Goal: Check status: Check status

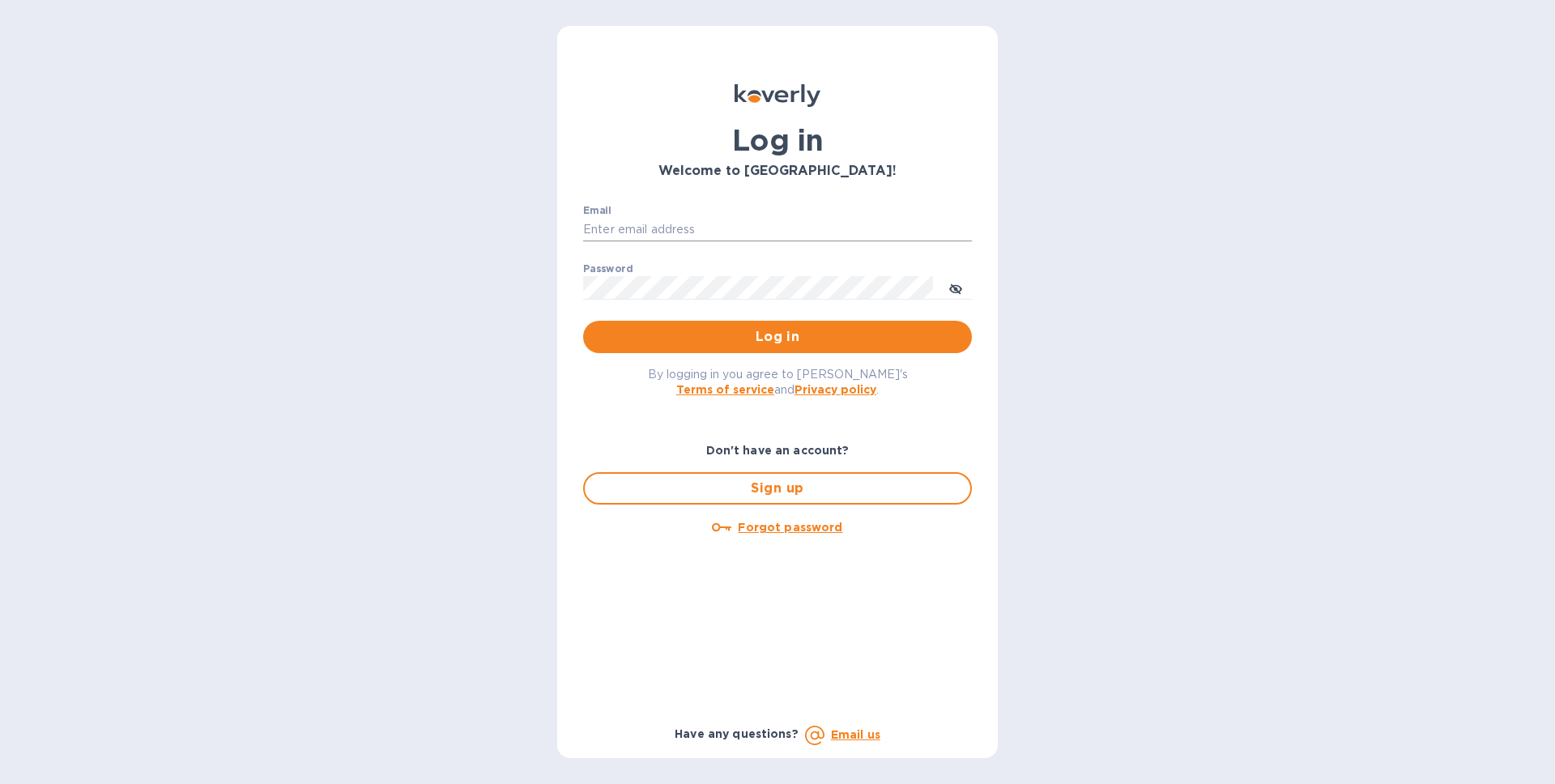
click at [673, 230] on input "Email" at bounding box center [778, 229] width 389 height 24
click at [663, 236] on input "Email" at bounding box center [778, 229] width 389 height 24
type input "[EMAIL_ADDRESS][DOMAIN_NAME]"
click at [583, 321] on button "Log in" at bounding box center [778, 337] width 389 height 32
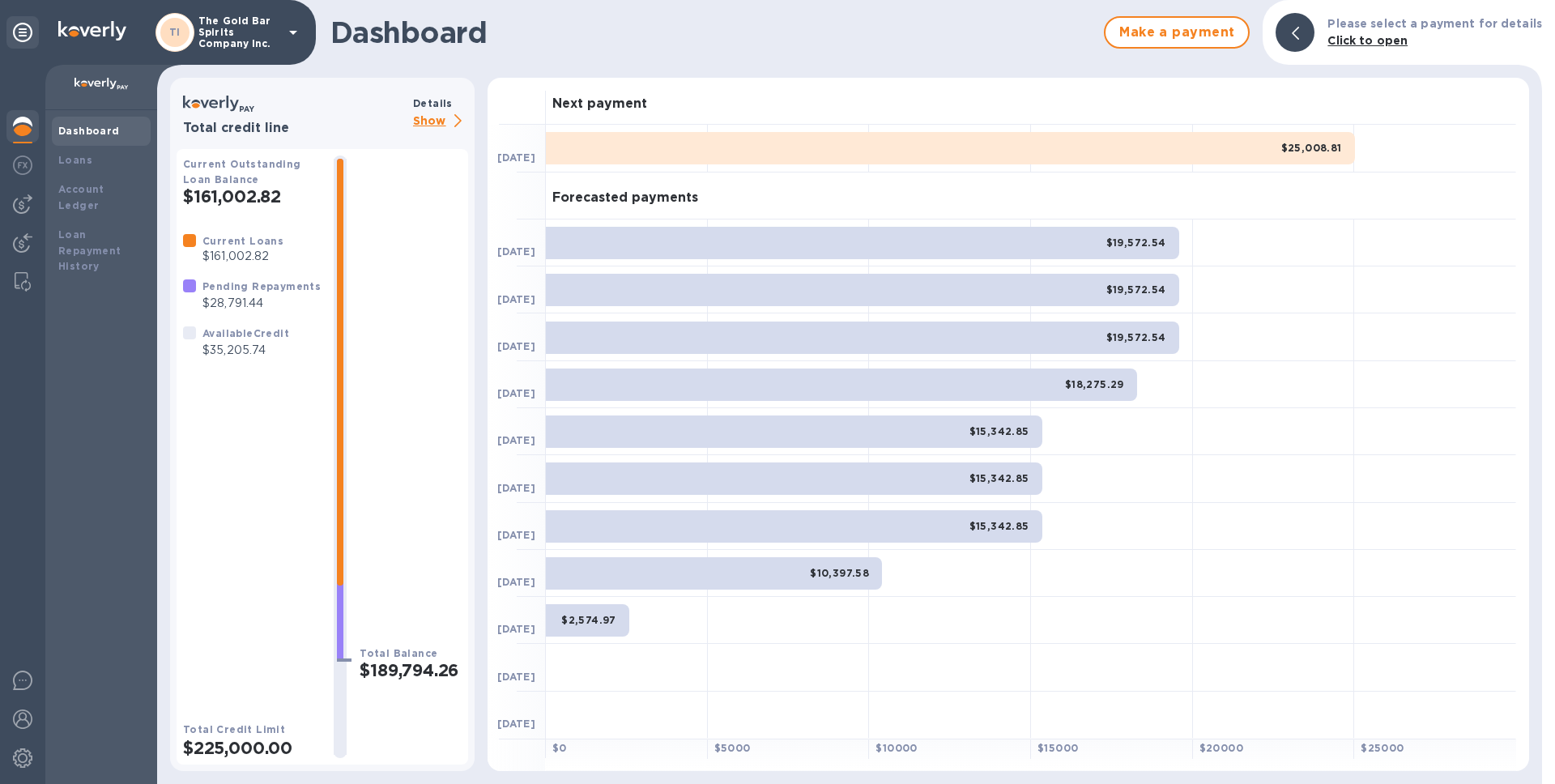
click at [728, 135] on div "$25,008.81" at bounding box center [950, 148] width 809 height 32
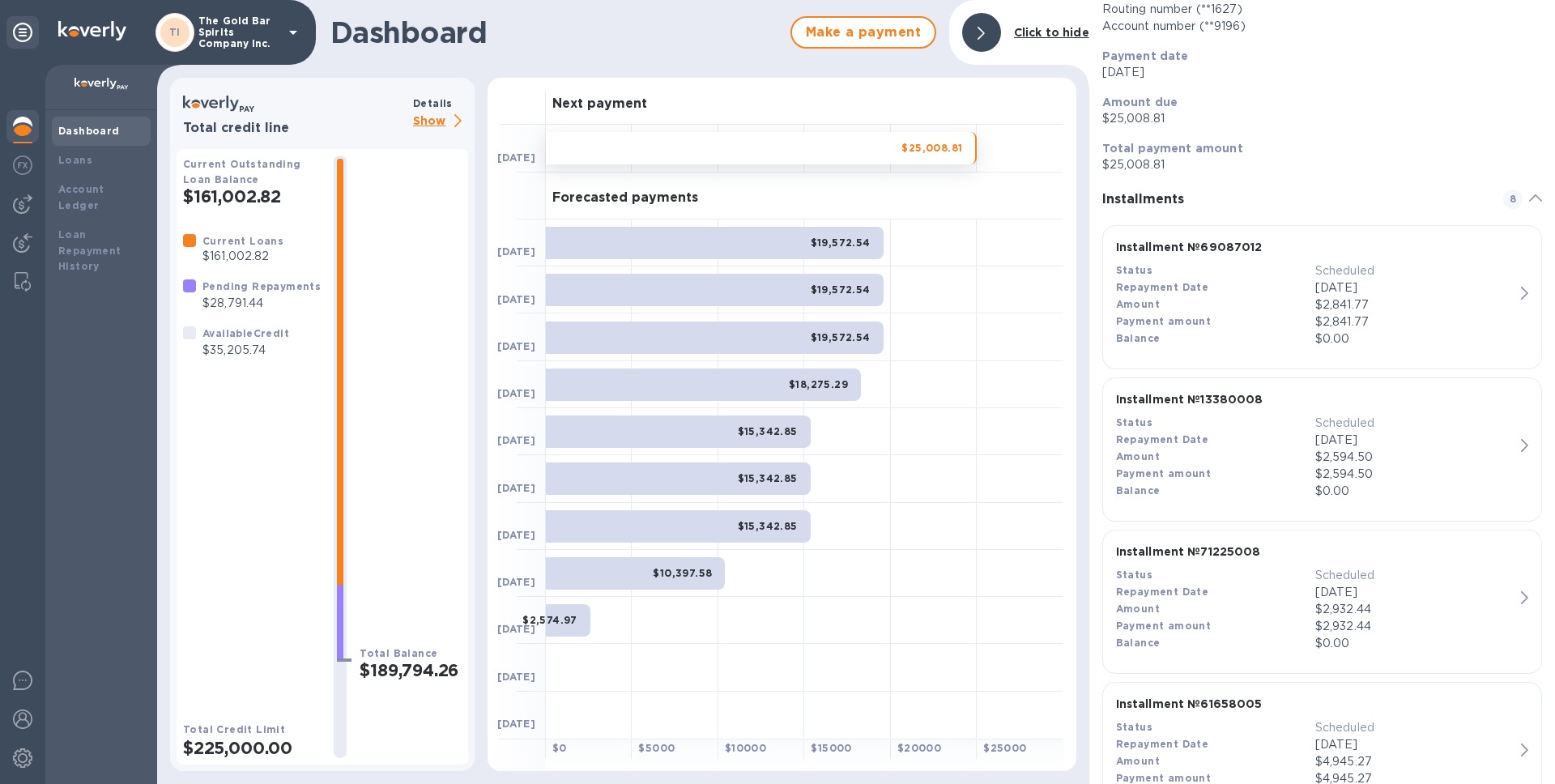
scroll to position [180, 0]
click at [1236, 297] on div "Amount" at bounding box center [1216, 303] width 199 height 17
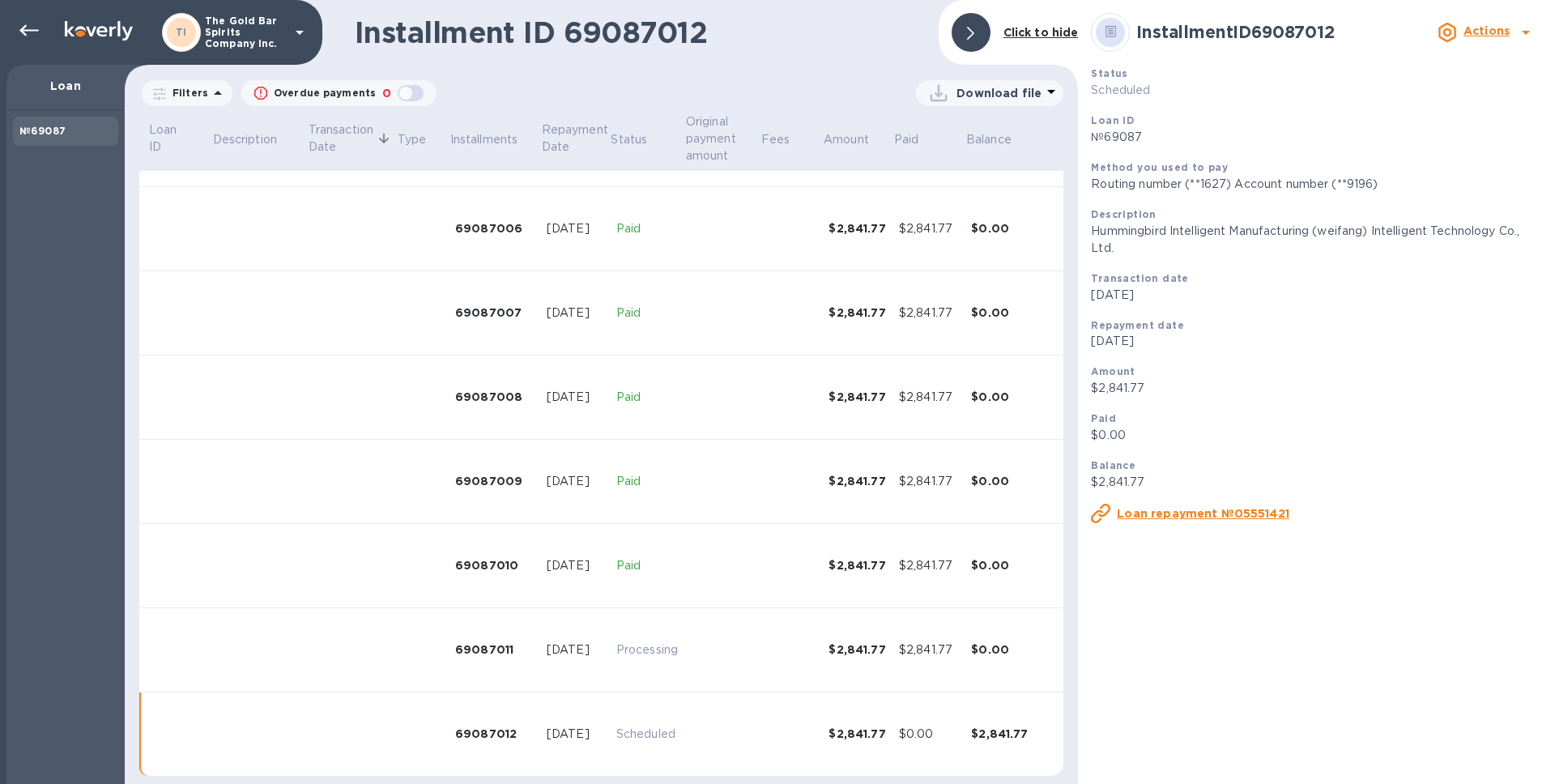
scroll to position [547, 0]
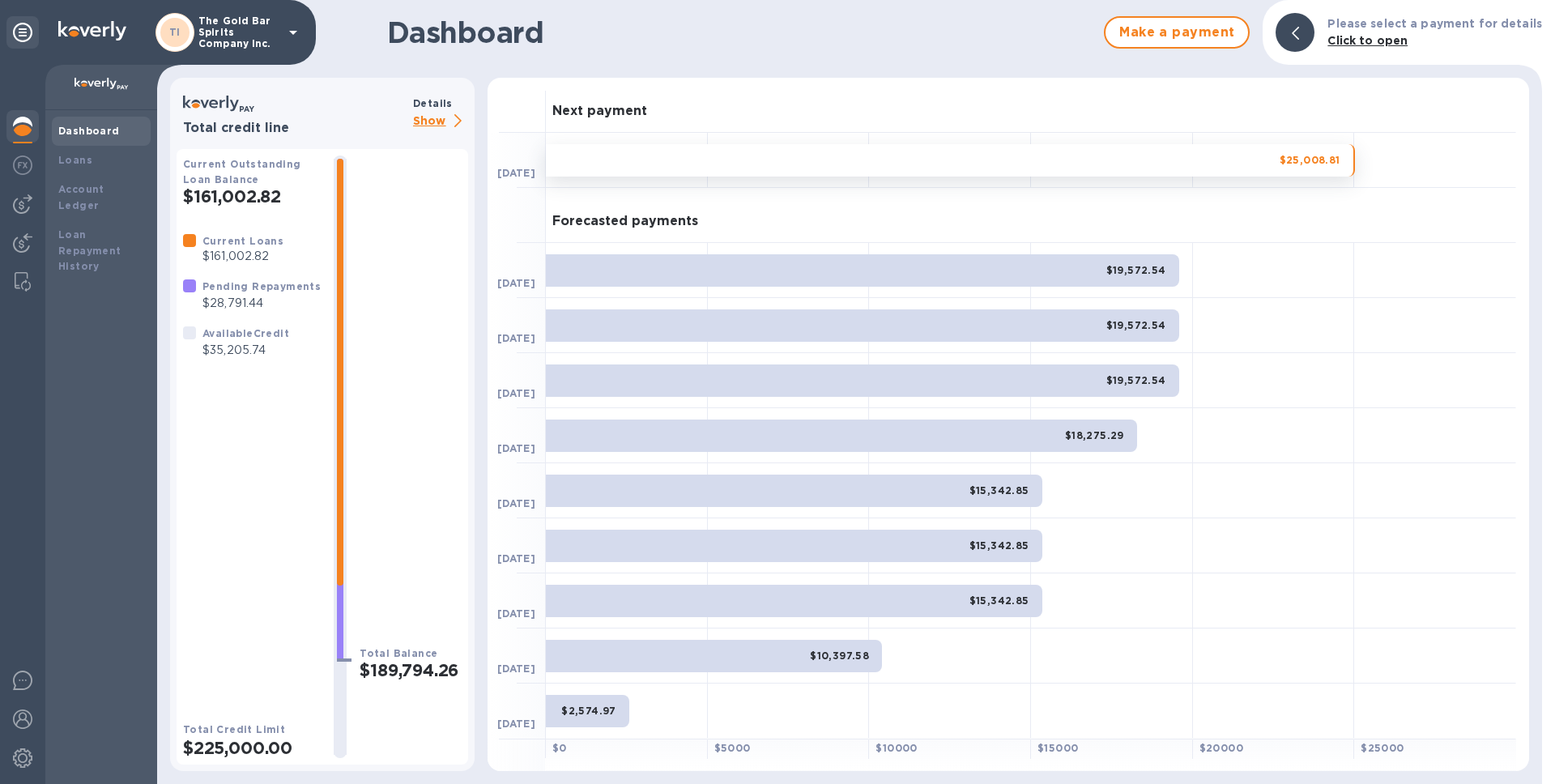
click at [1195, 160] on div "$25,008.81" at bounding box center [950, 160] width 809 height 32
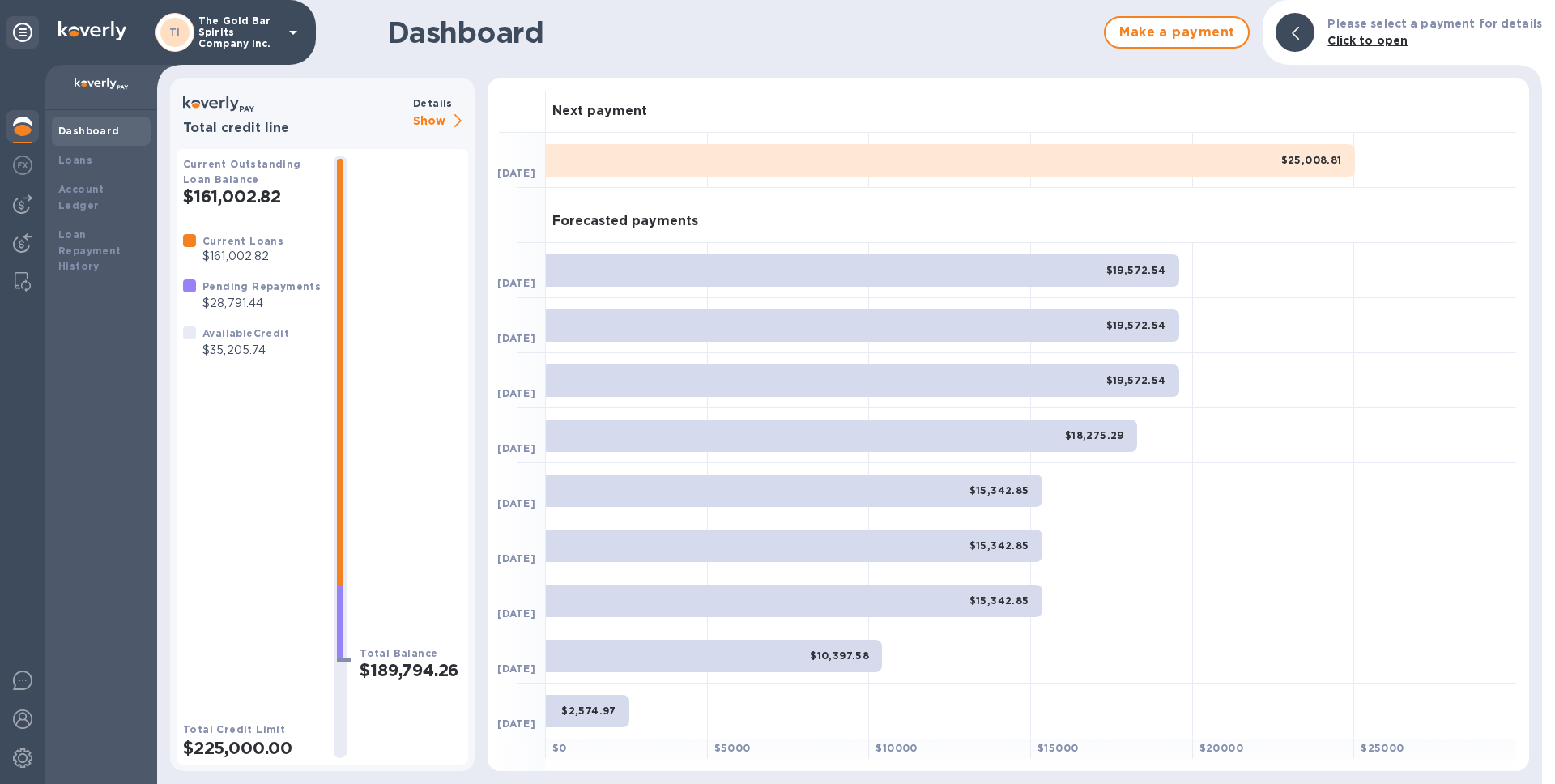
click at [1272, 163] on div "$25,008.81" at bounding box center [950, 160] width 809 height 32
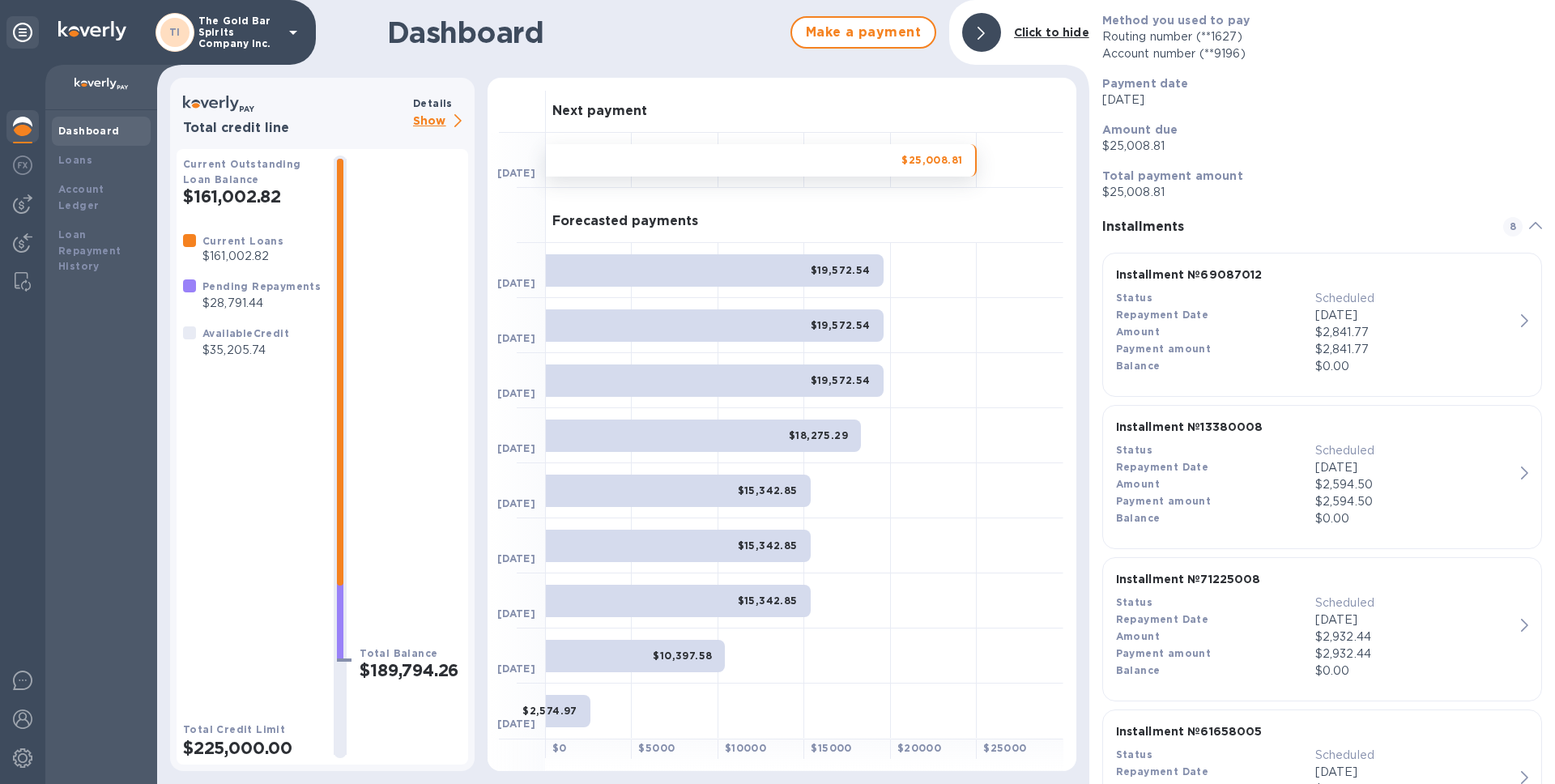
scroll to position [165, 0]
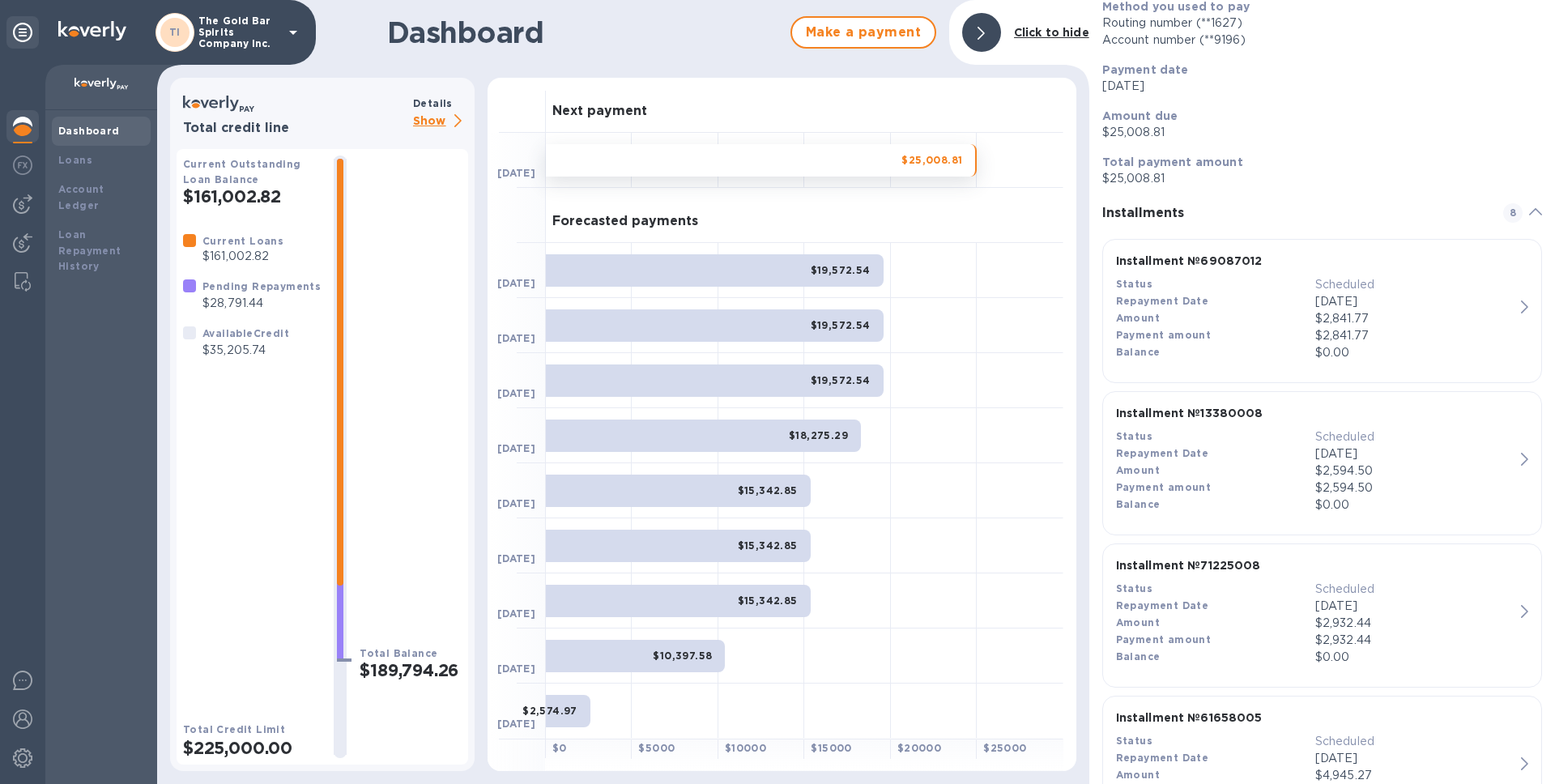
click at [1243, 454] on div "Repayment Date" at bounding box center [1216, 454] width 199 height 17
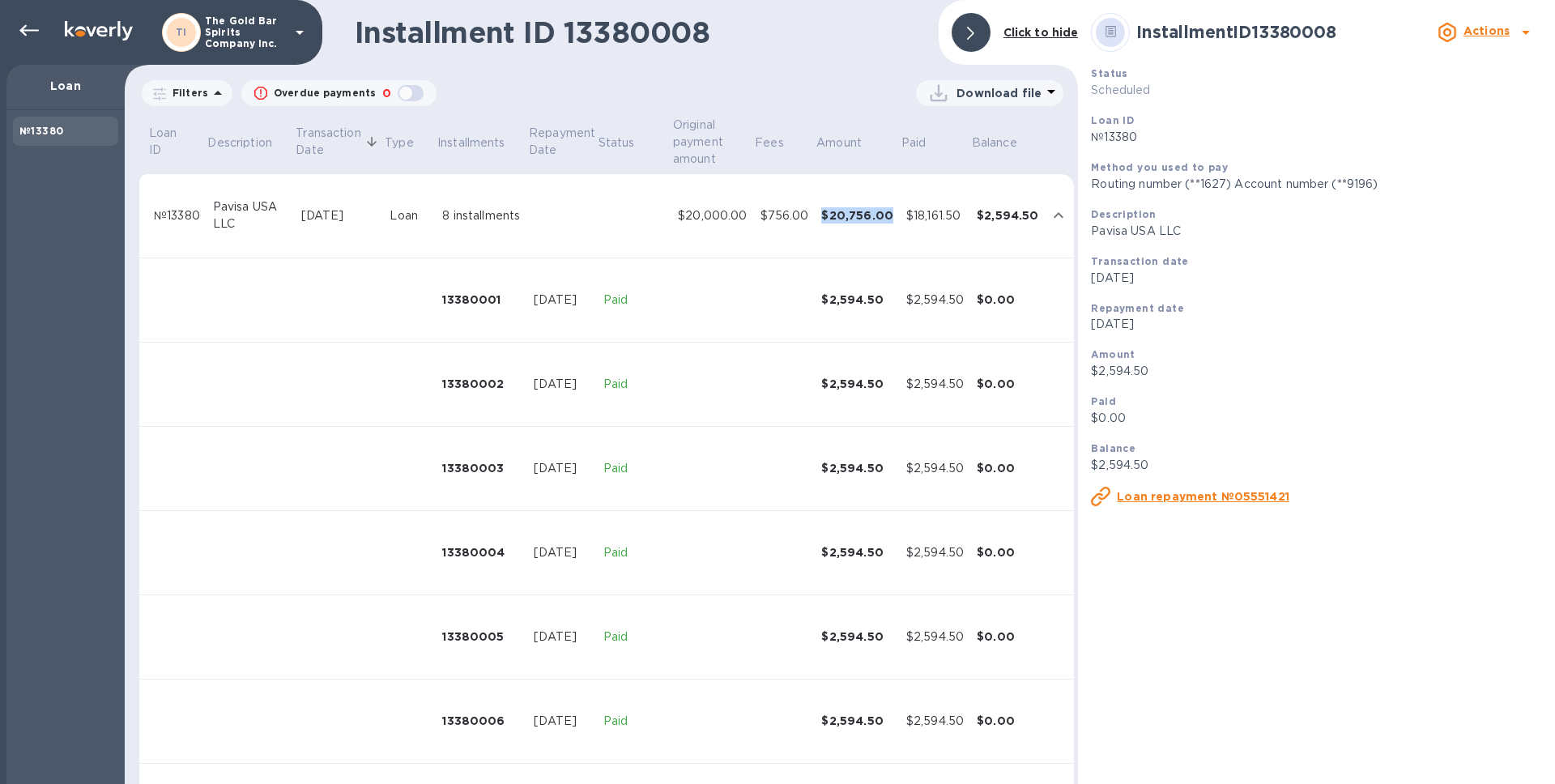
drag, startPoint x: 821, startPoint y: 215, endPoint x: 892, endPoint y: 219, distance: 71.1
click at [892, 219] on td "$20,756.00" at bounding box center [857, 216] width 85 height 84
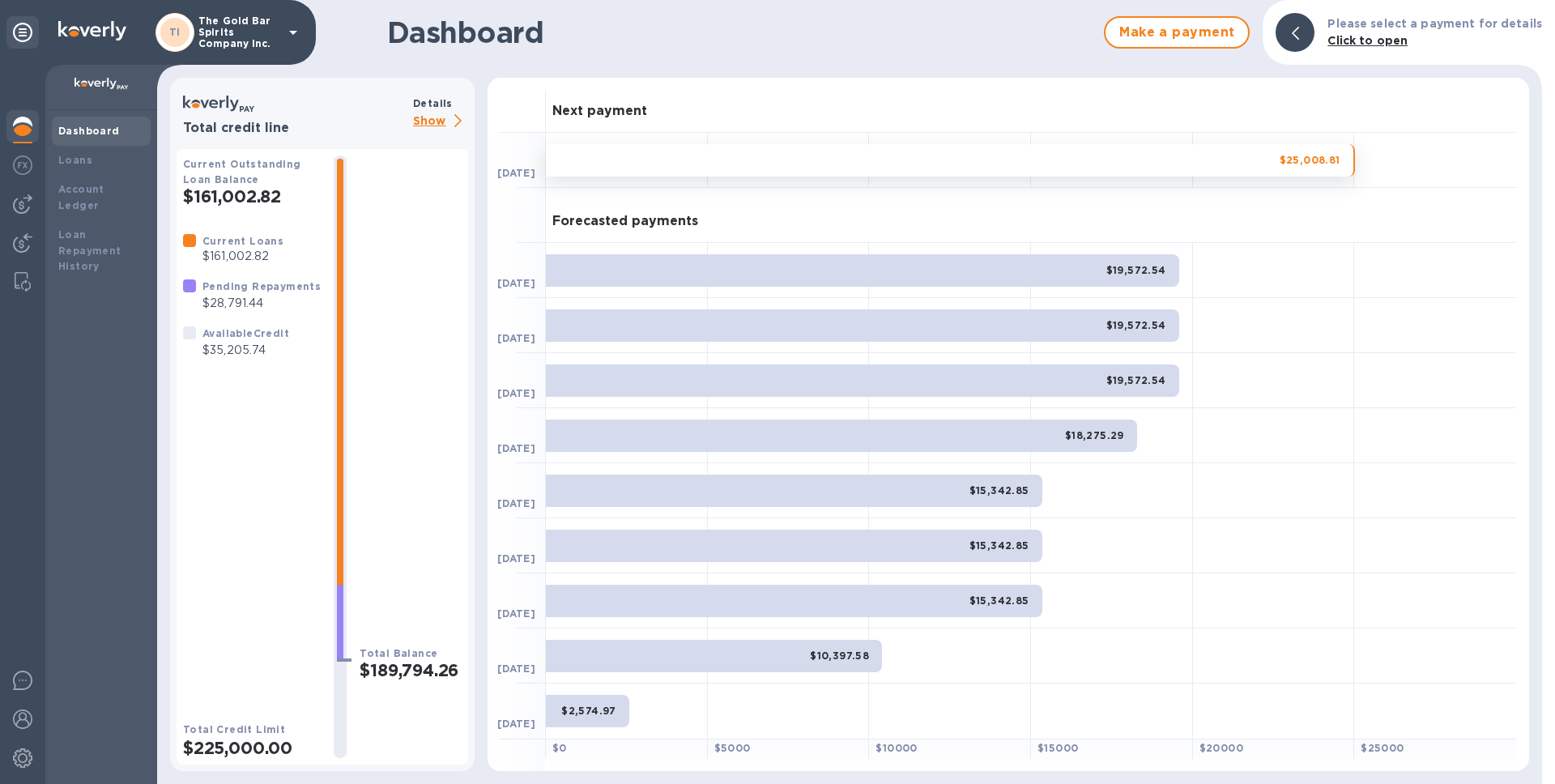
click at [1191, 162] on div "$25,008.81" at bounding box center [950, 160] width 809 height 32
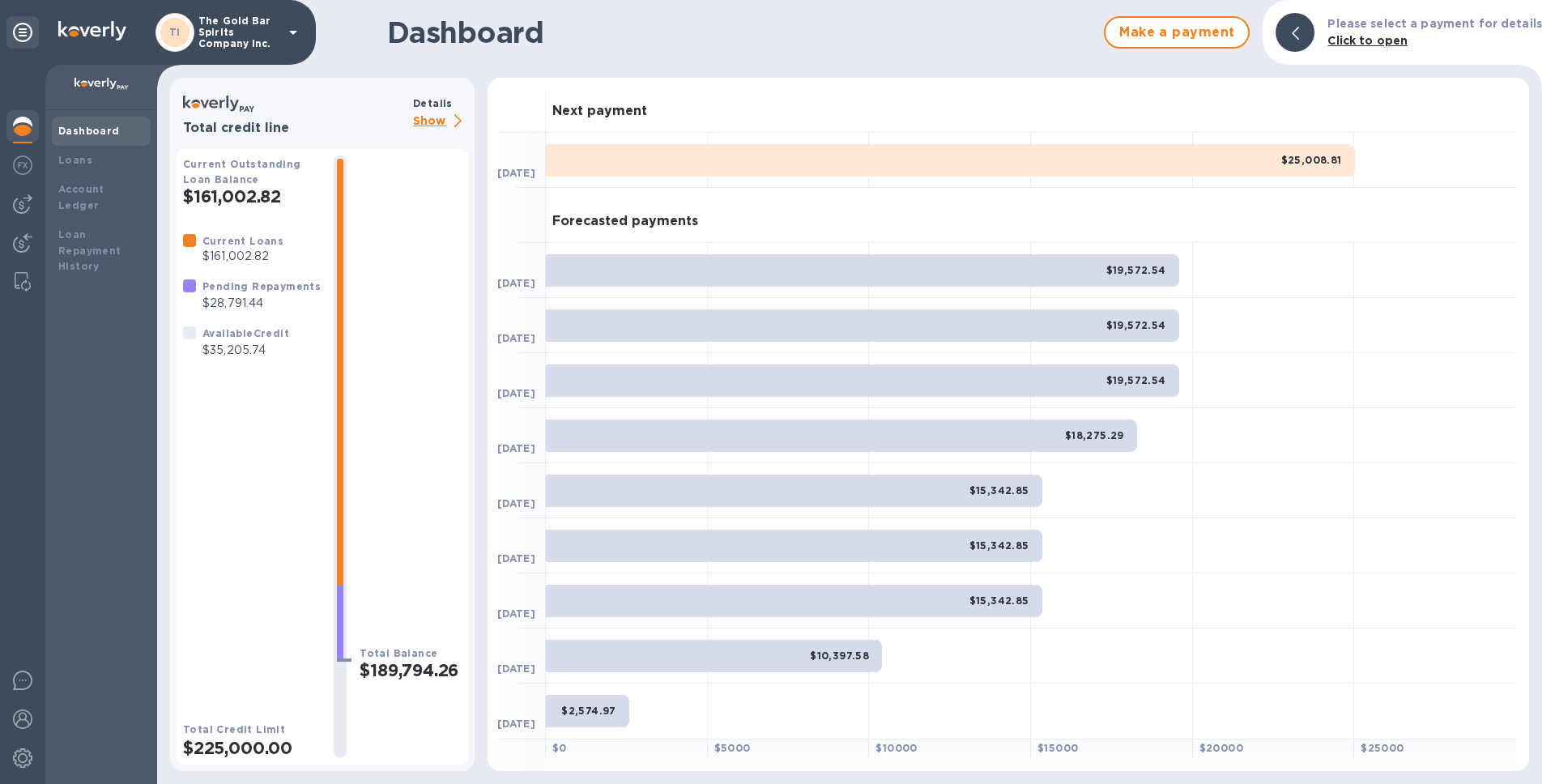
click at [1164, 160] on div "$25,008.81" at bounding box center [950, 160] width 809 height 32
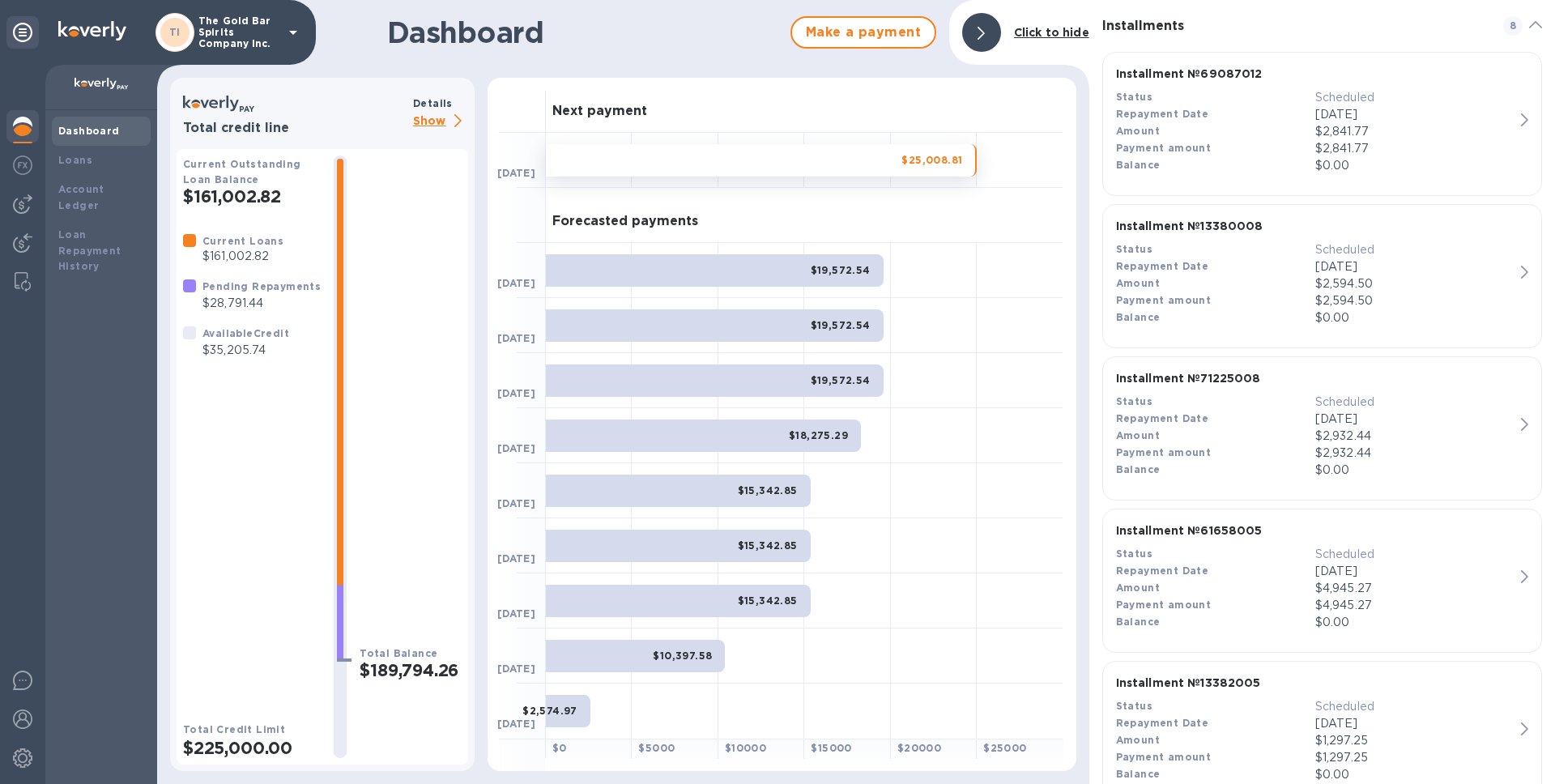
scroll to position [359, 0]
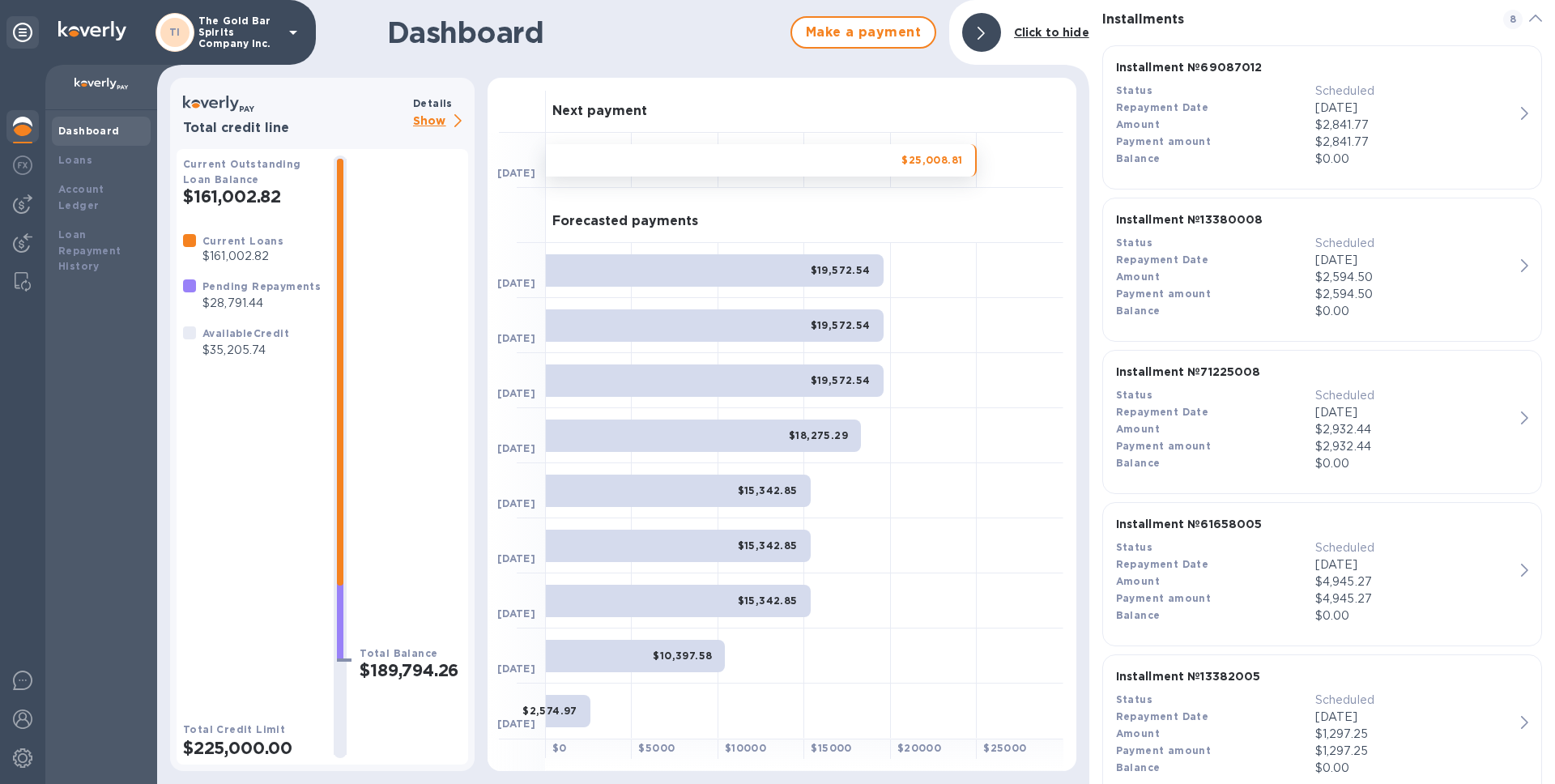
click at [1254, 440] on div "Payment amount" at bounding box center [1216, 446] width 199 height 17
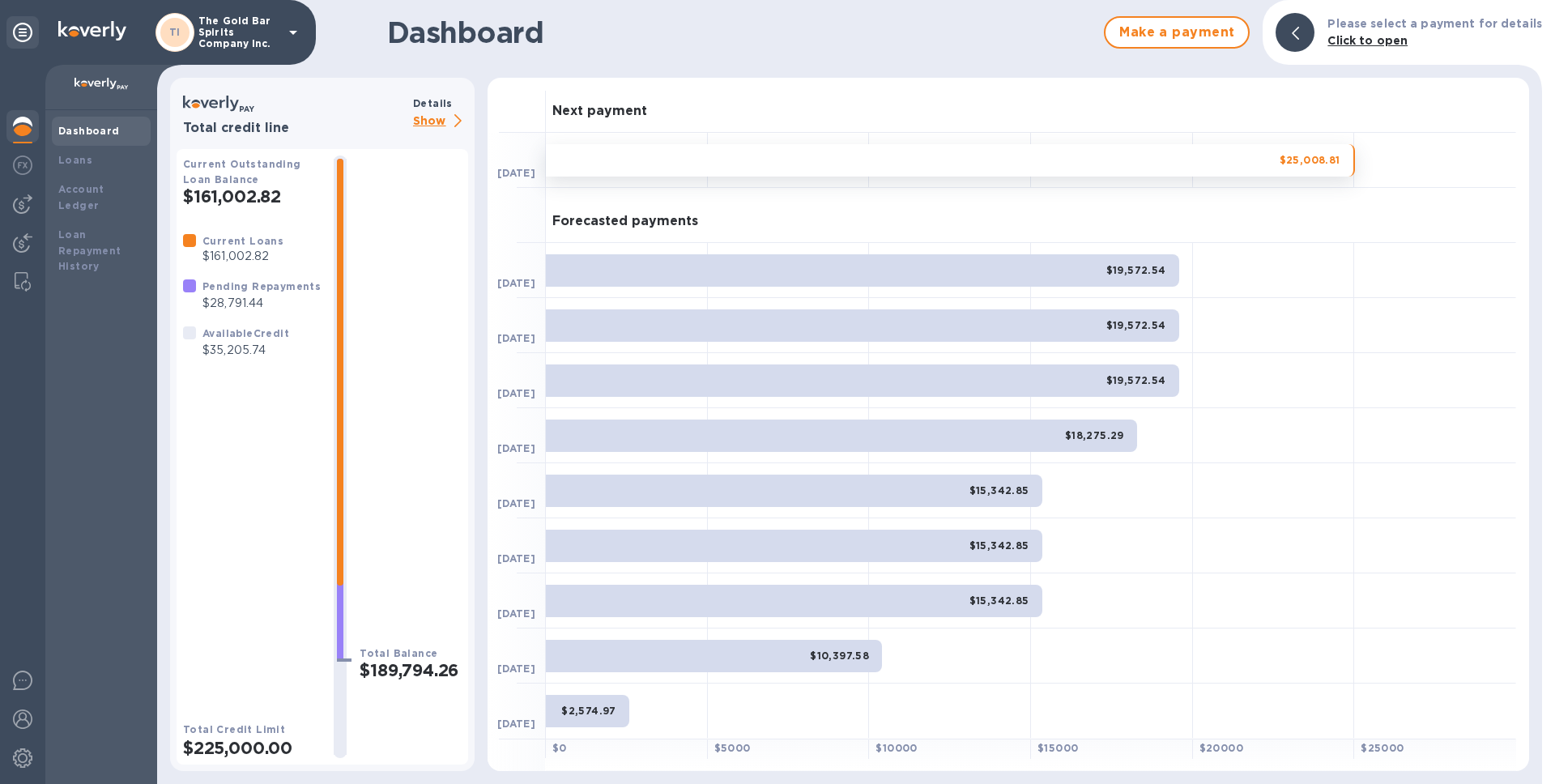
click at [1157, 162] on div "$25,008.81" at bounding box center [950, 160] width 809 height 32
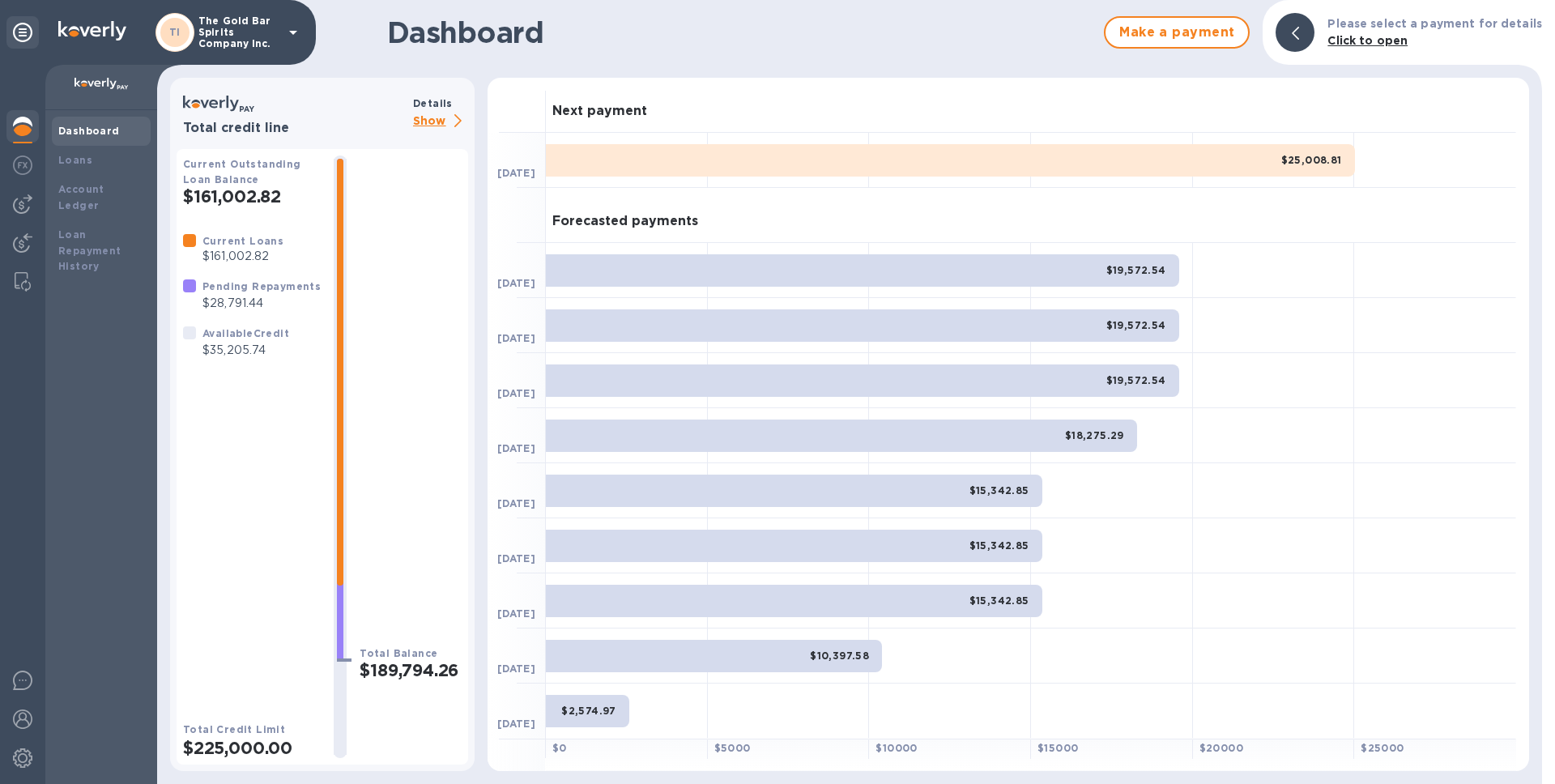
click at [1218, 167] on div "$25,008.81" at bounding box center [950, 160] width 809 height 32
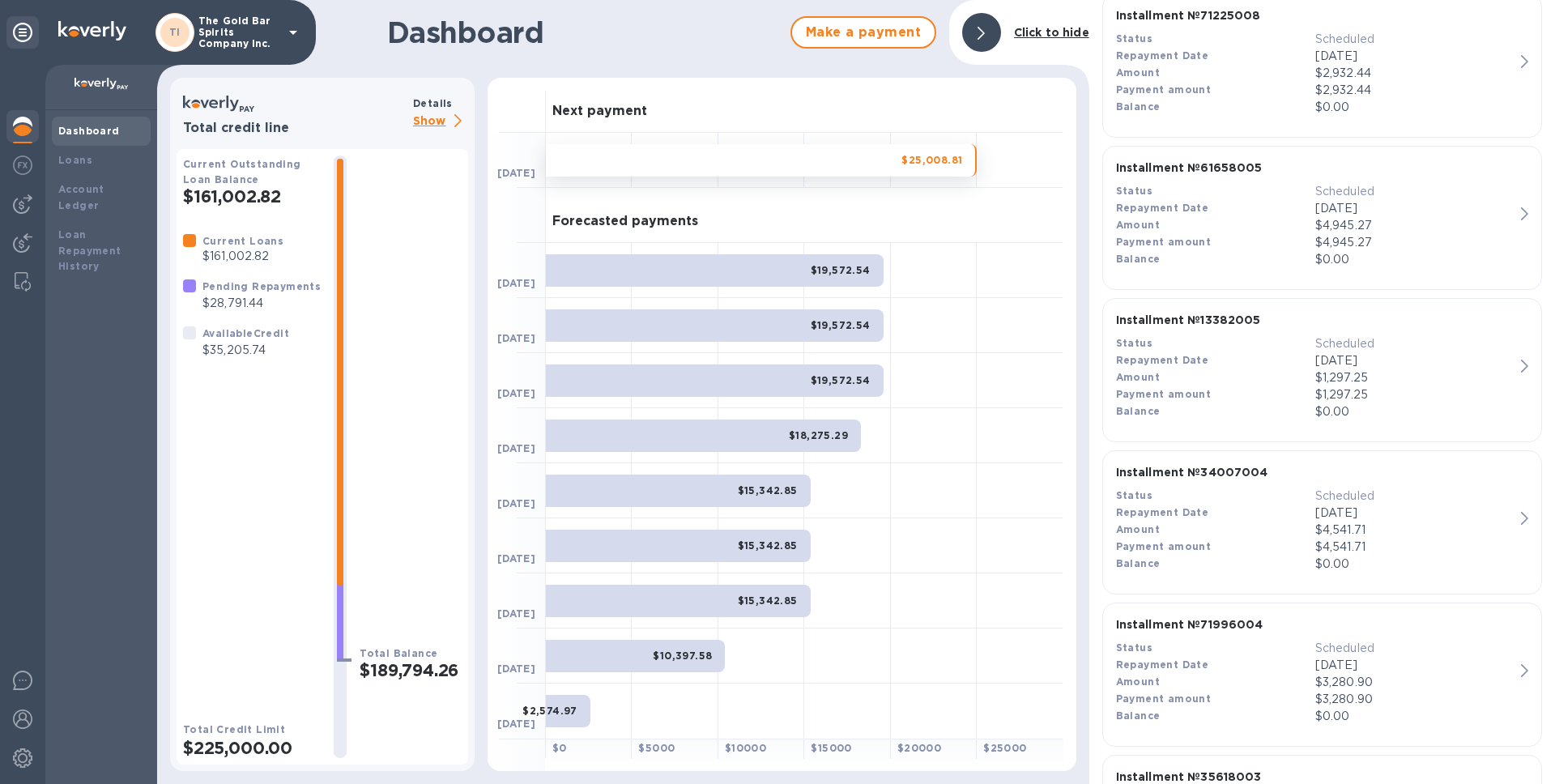
scroll to position [716, 0]
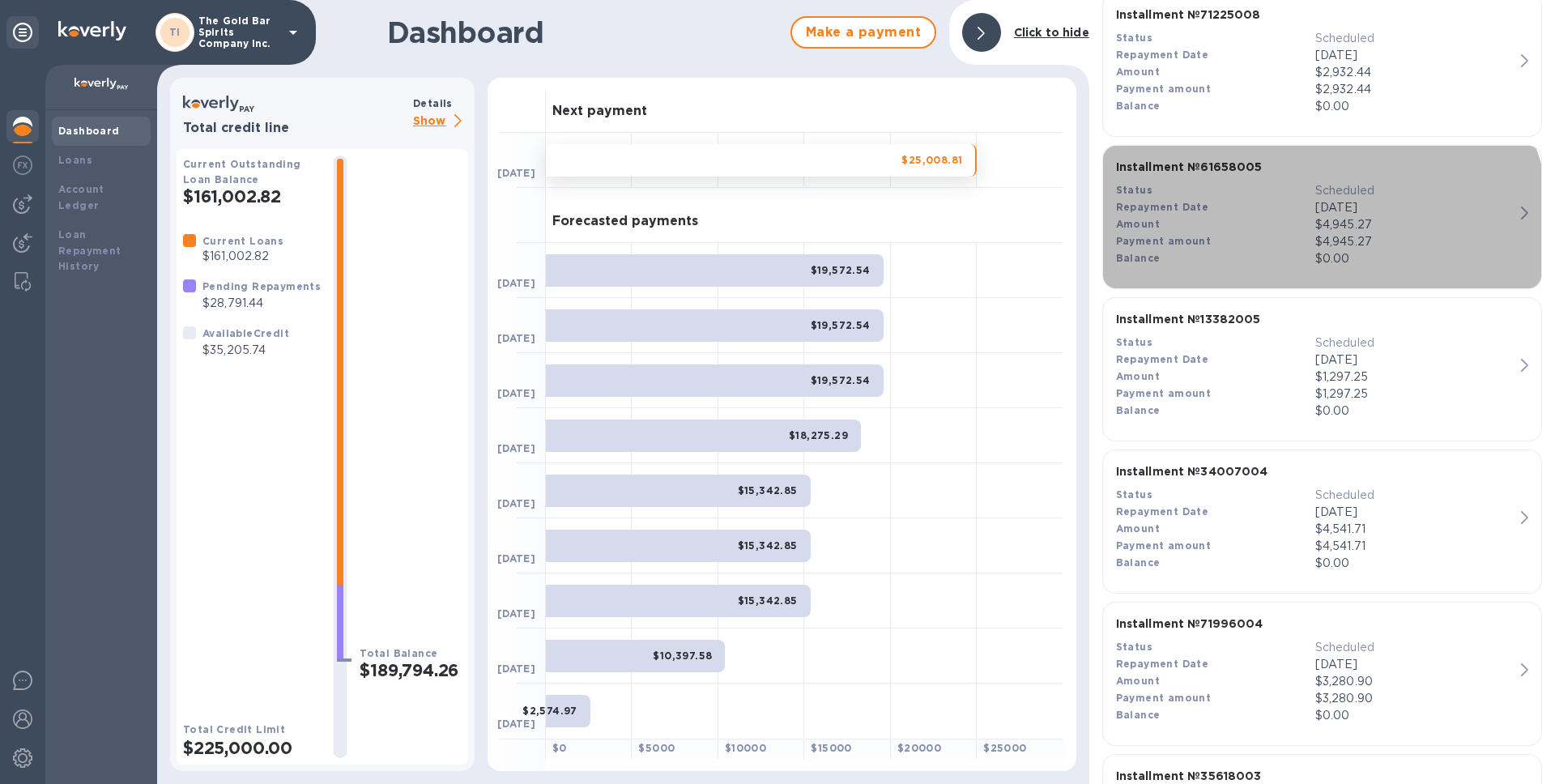
click at [1221, 259] on div "Balance" at bounding box center [1216, 258] width 199 height 17
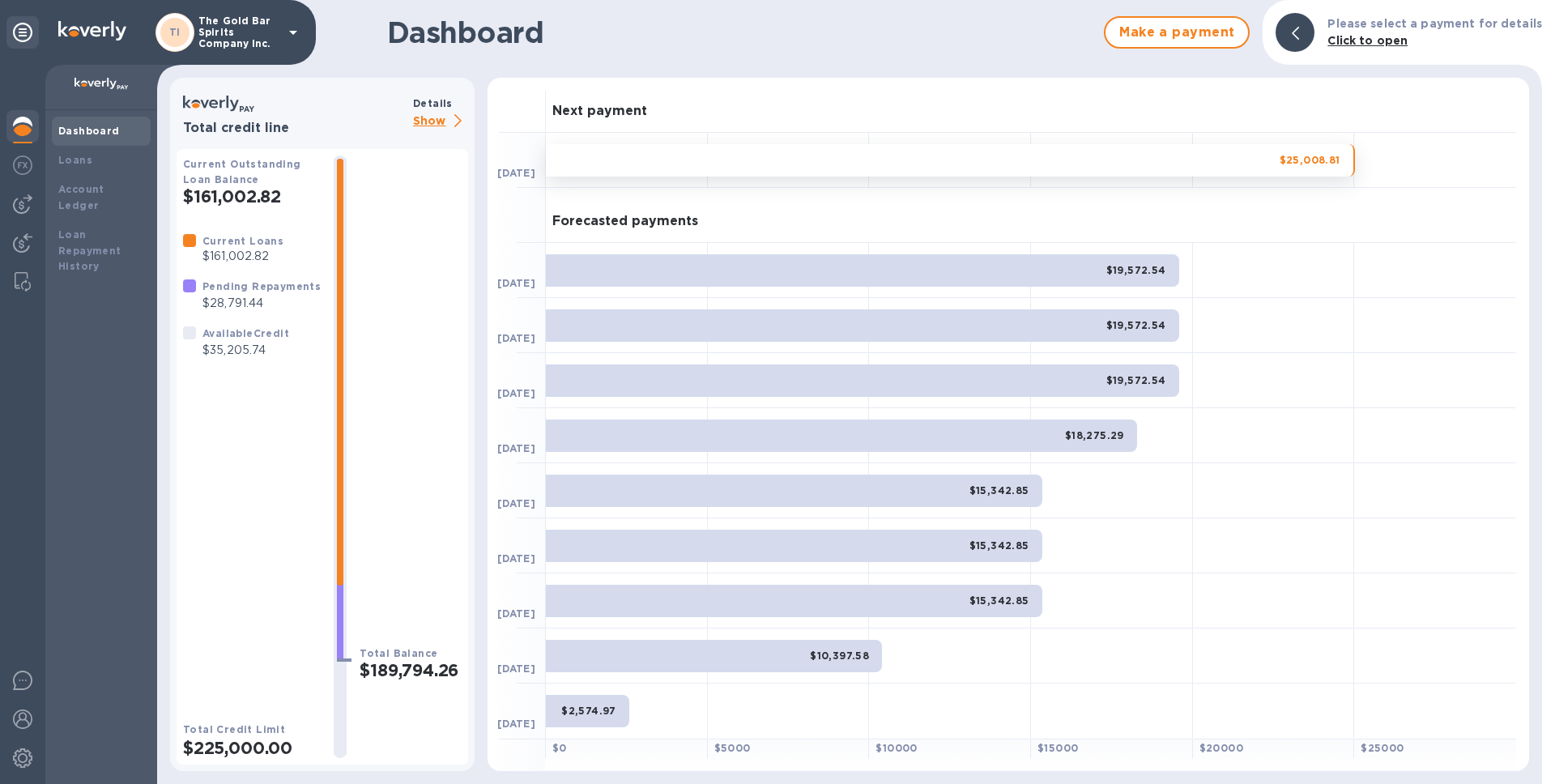
click at [1234, 166] on div "$25,008.81" at bounding box center [950, 160] width 809 height 32
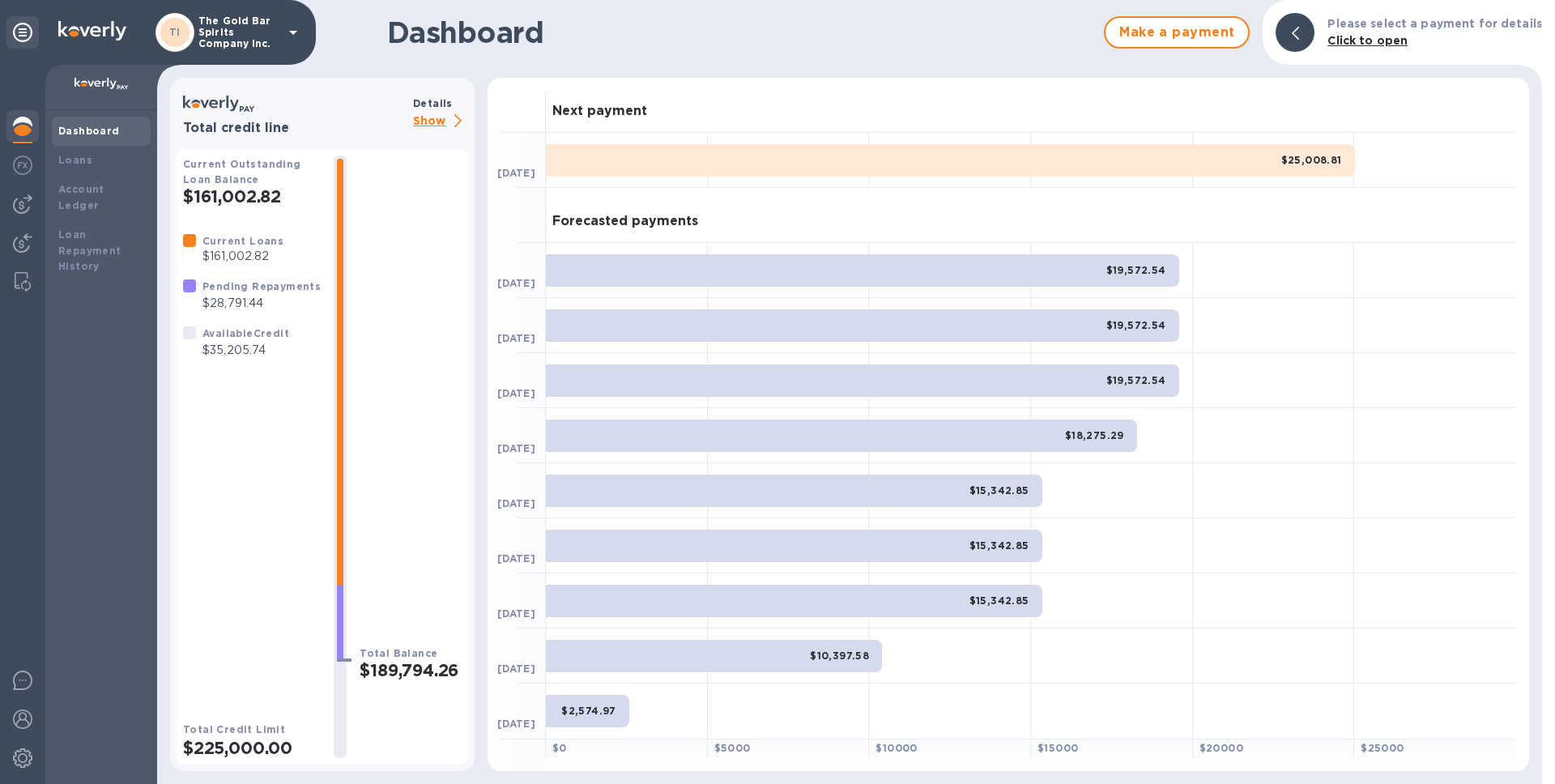
click at [1193, 161] on div "$25,008.81" at bounding box center [950, 160] width 809 height 32
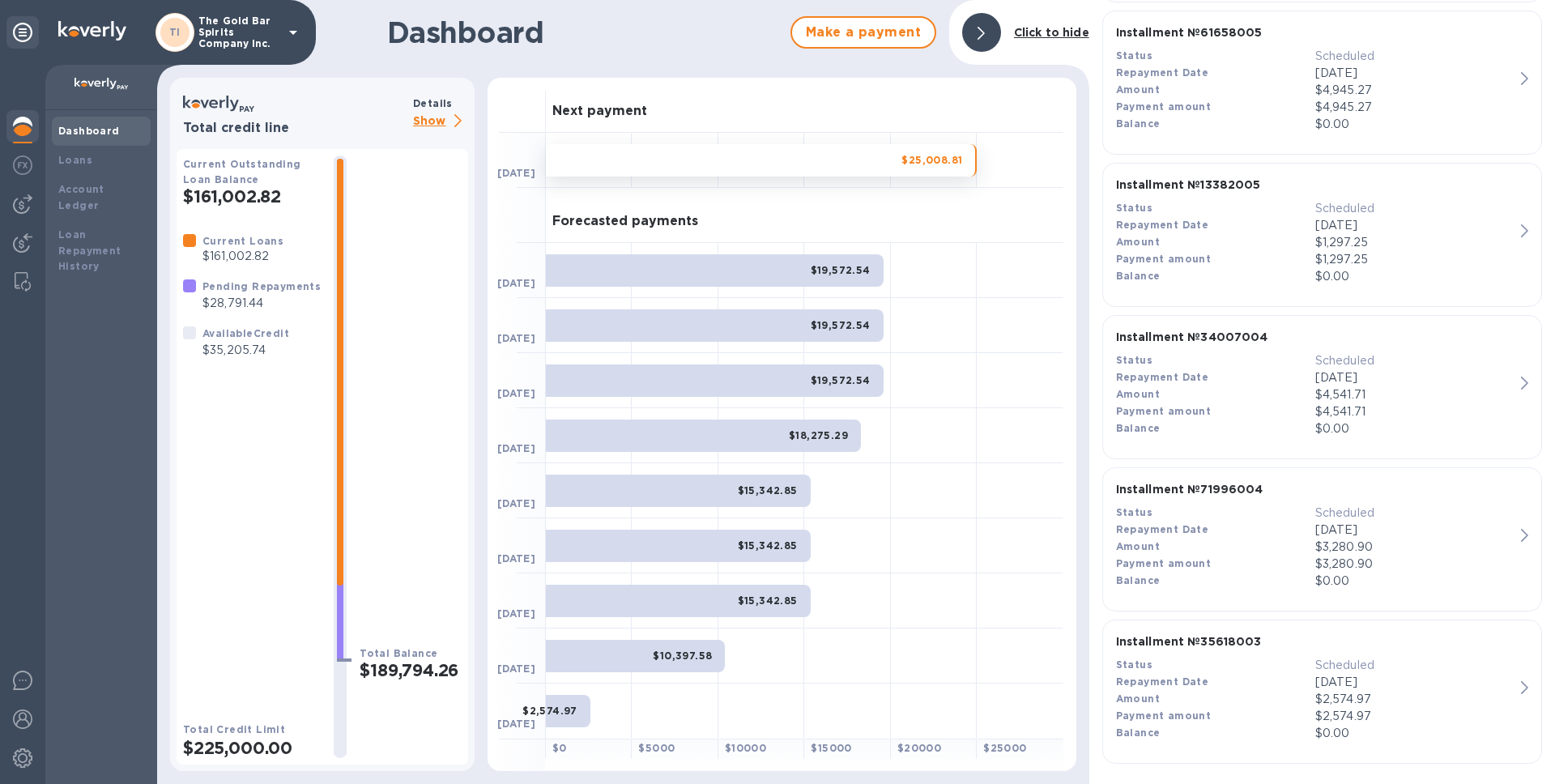
scroll to position [851, 0]
click at [1252, 248] on div "Amount" at bounding box center [1216, 242] width 199 height 17
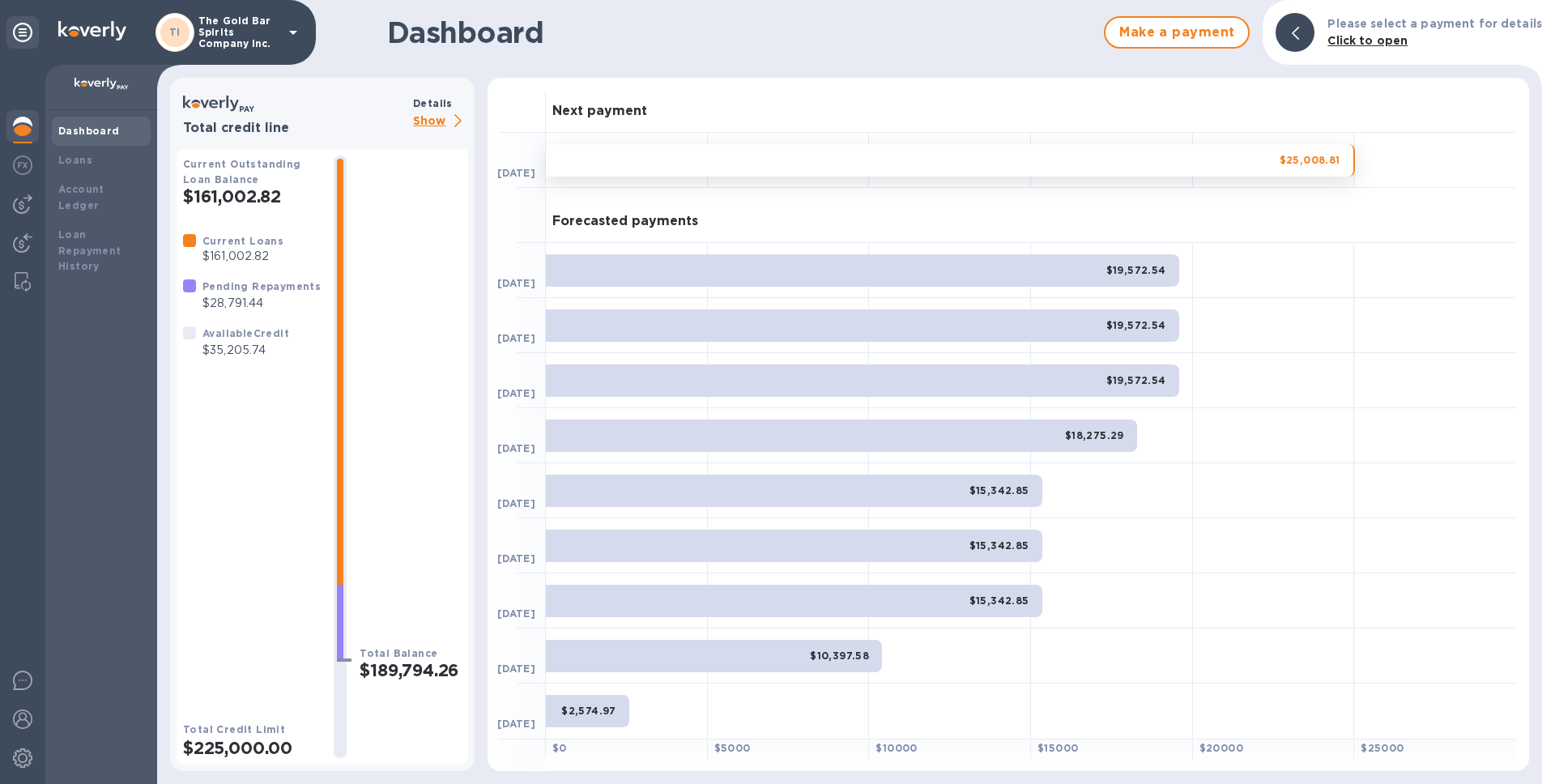
click at [1182, 168] on div "$25,008.81" at bounding box center [950, 160] width 809 height 32
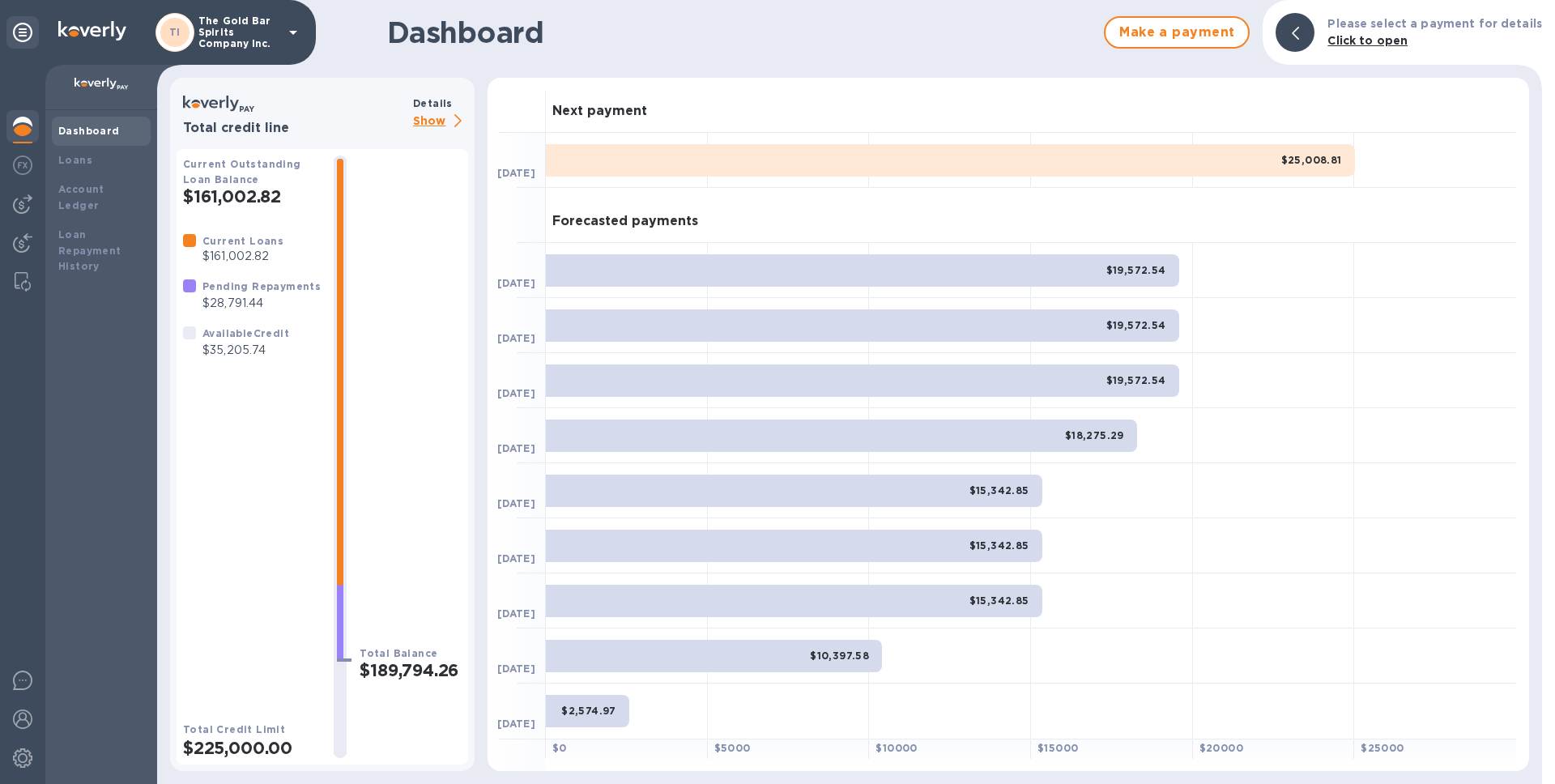
click at [1187, 157] on div "$25,008.81" at bounding box center [950, 160] width 809 height 32
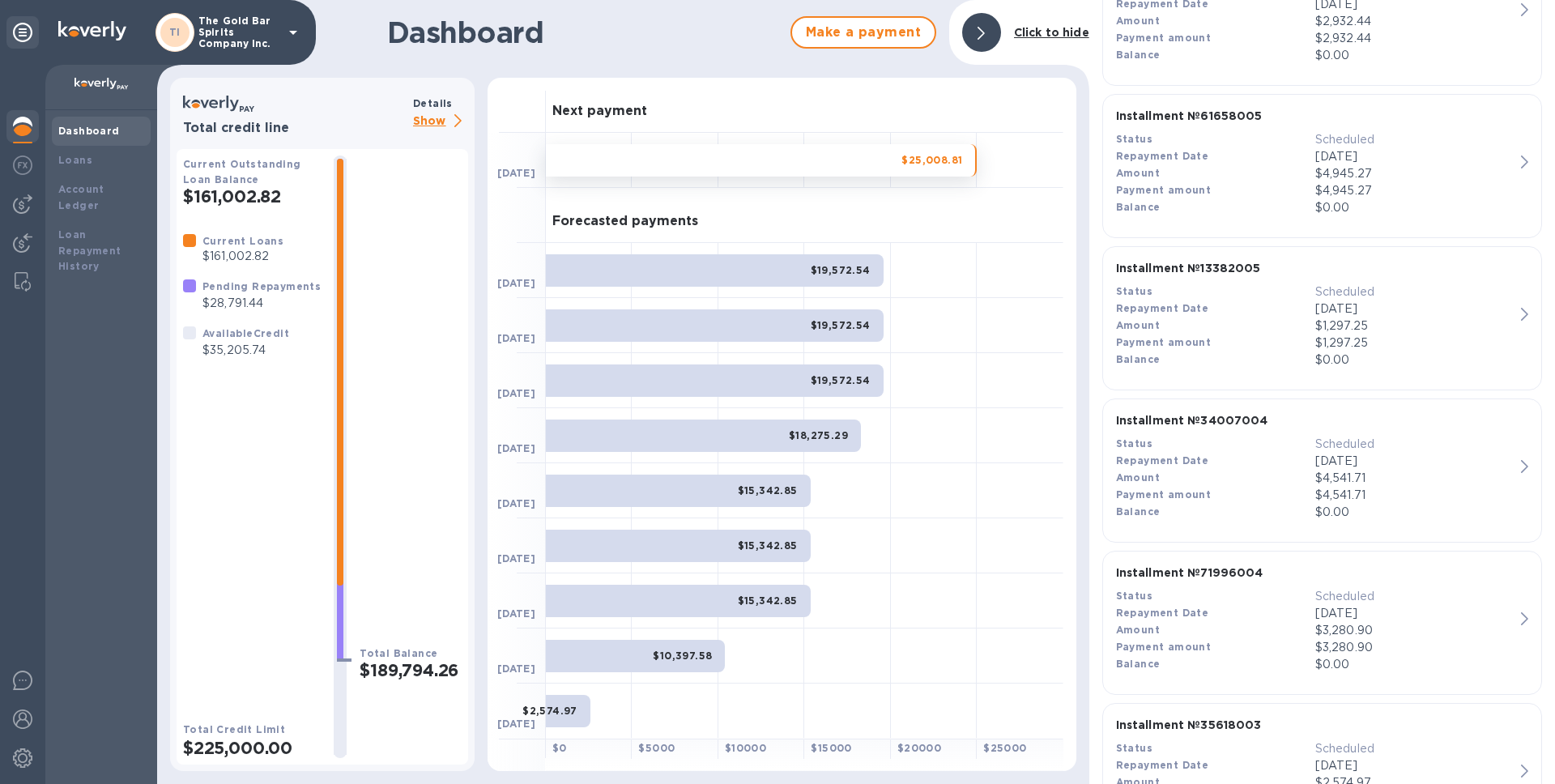
scroll to position [851, 0]
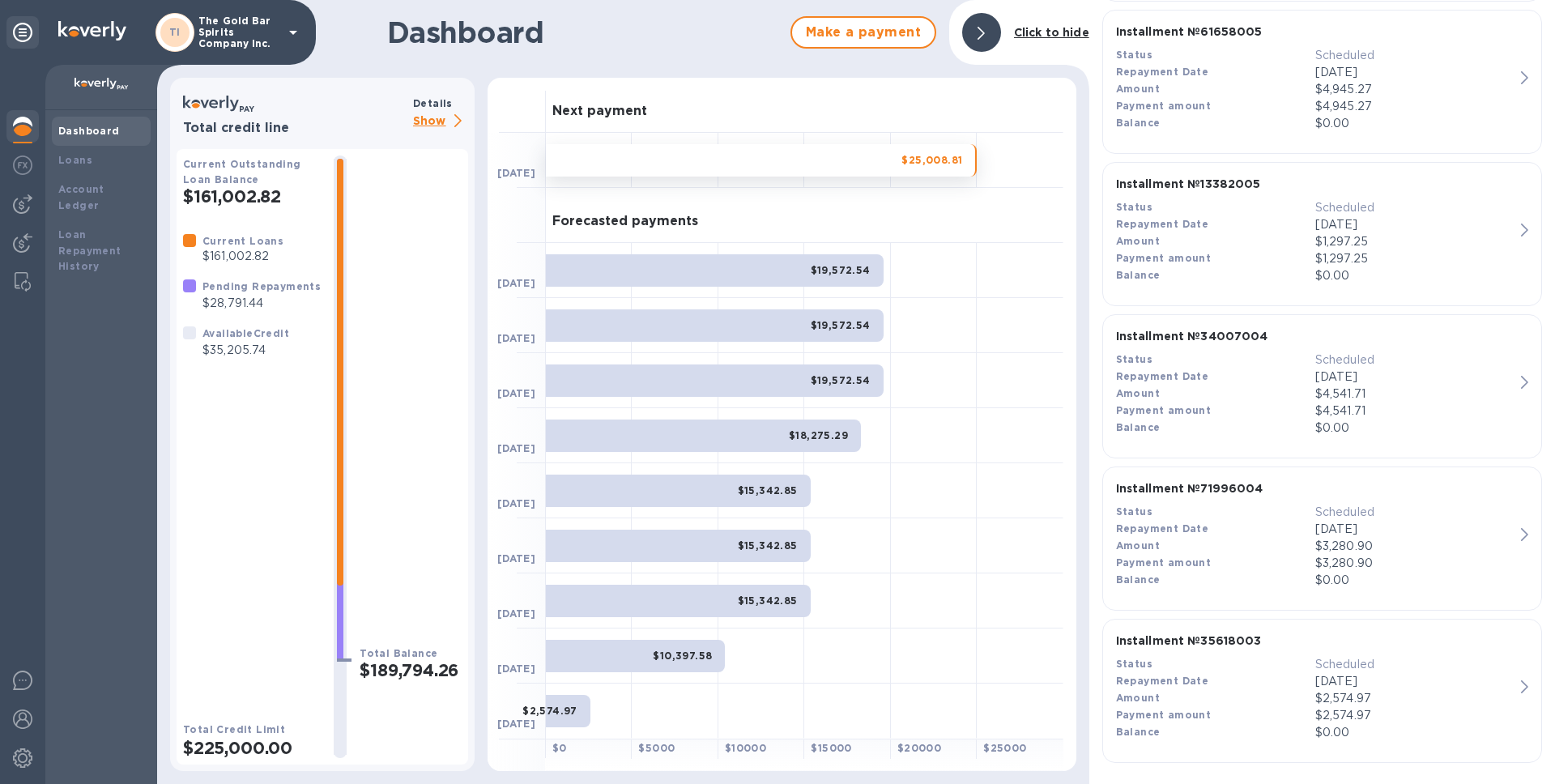
click at [1411, 408] on p "$4,541.71" at bounding box center [1415, 410] width 199 height 17
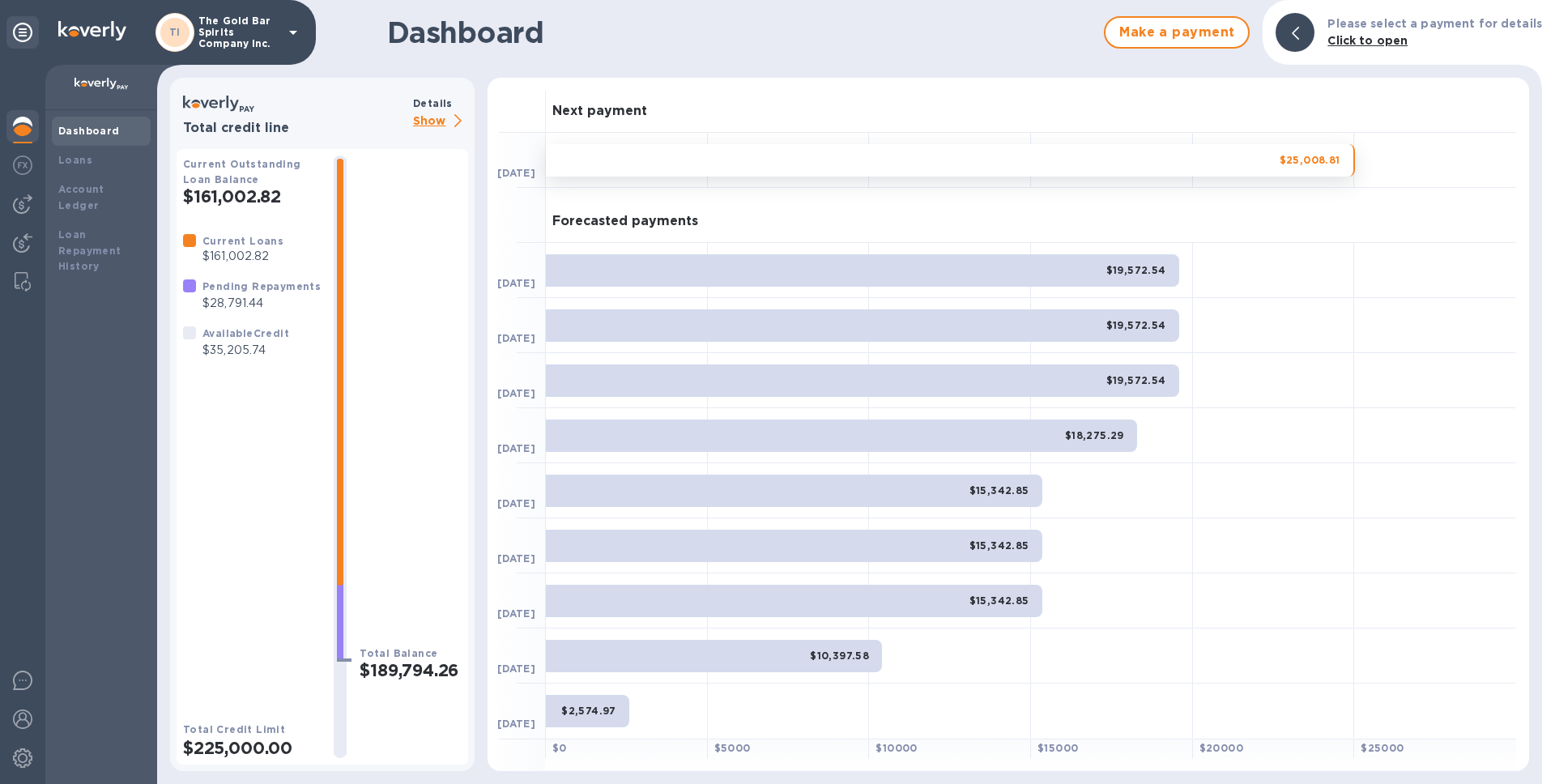
click at [956, 164] on div "$25,008.81" at bounding box center [950, 160] width 809 height 32
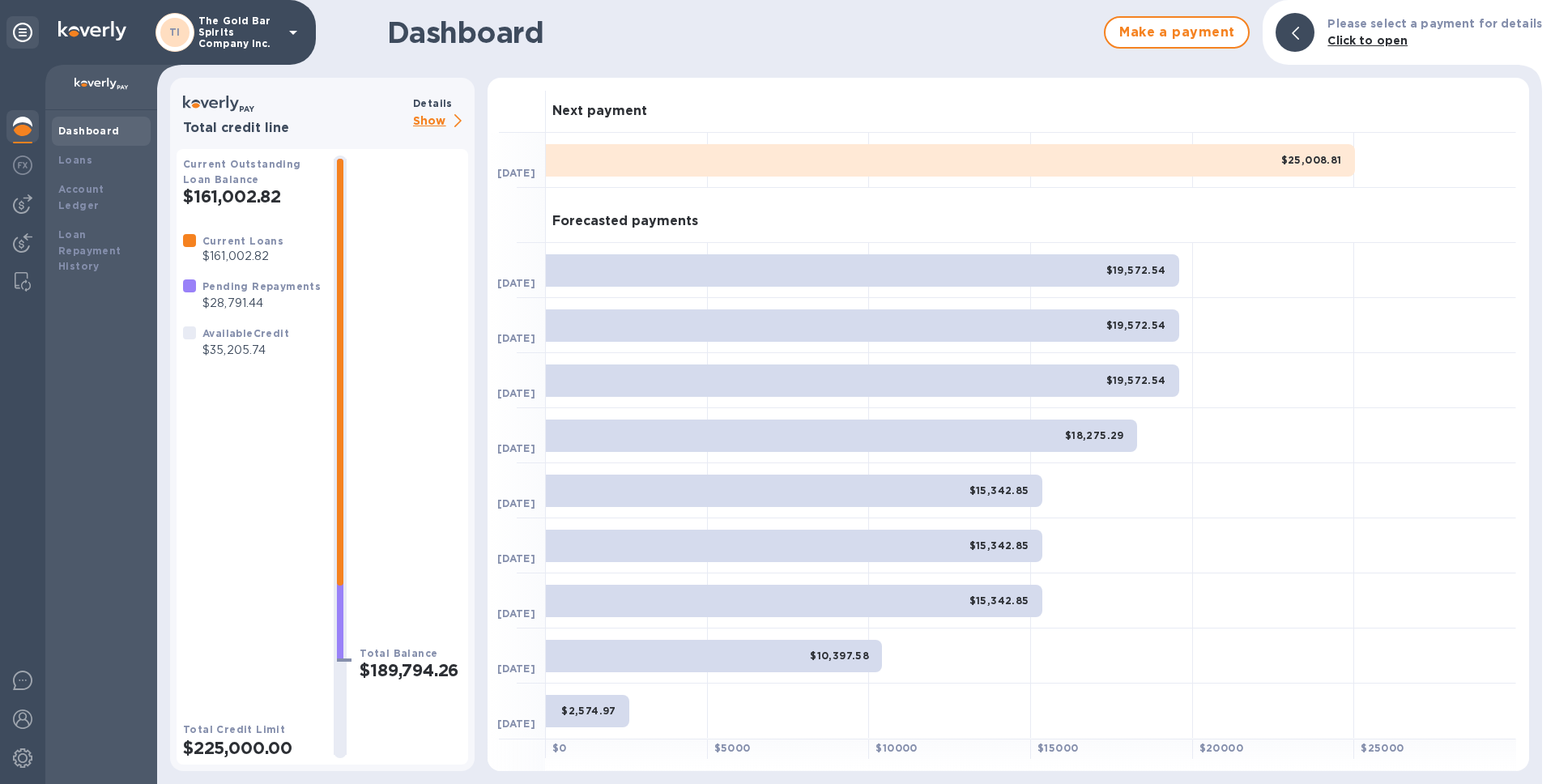
click at [956, 161] on div "$25,008.81" at bounding box center [950, 160] width 809 height 32
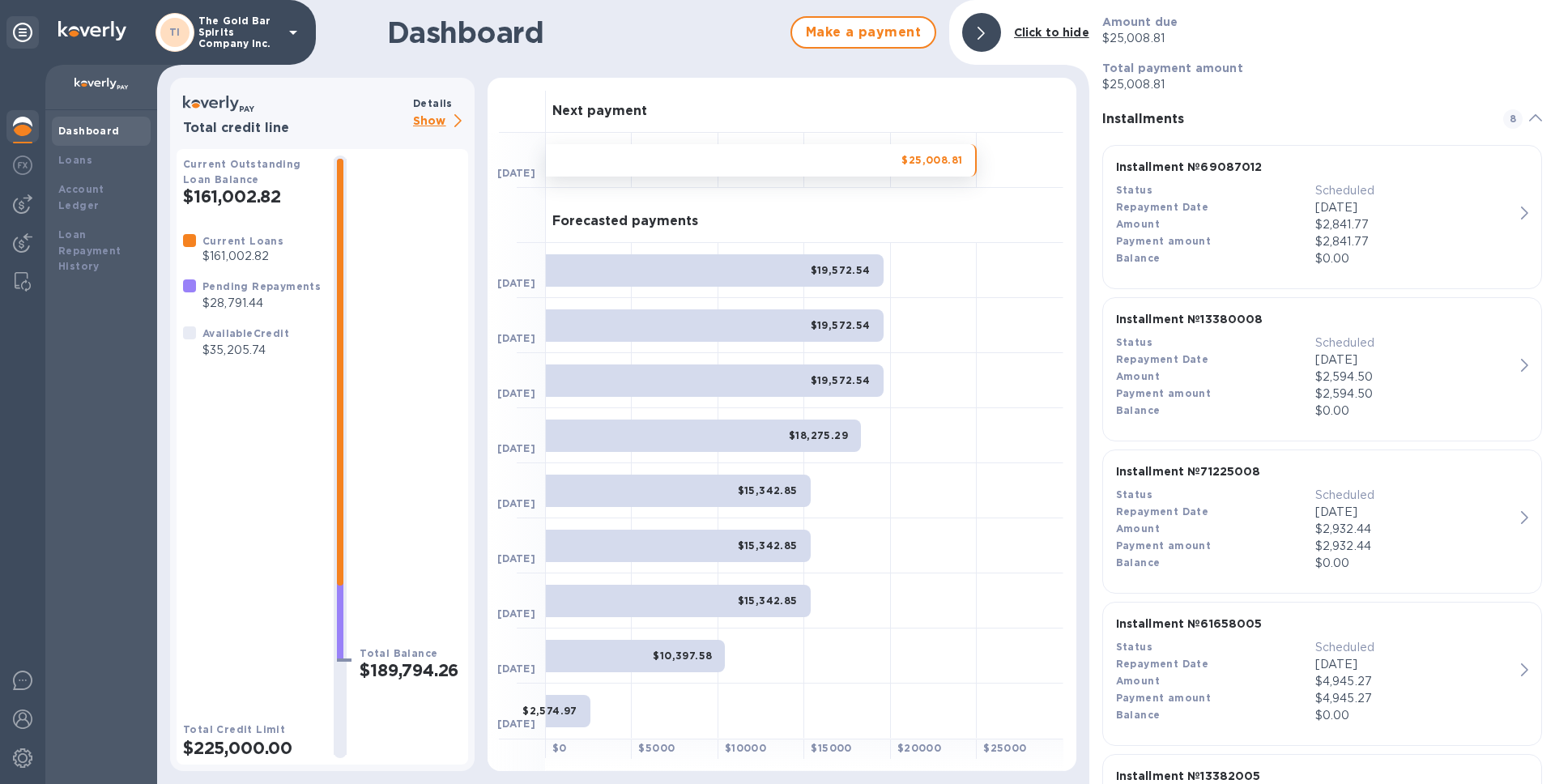
scroll to position [851, 0]
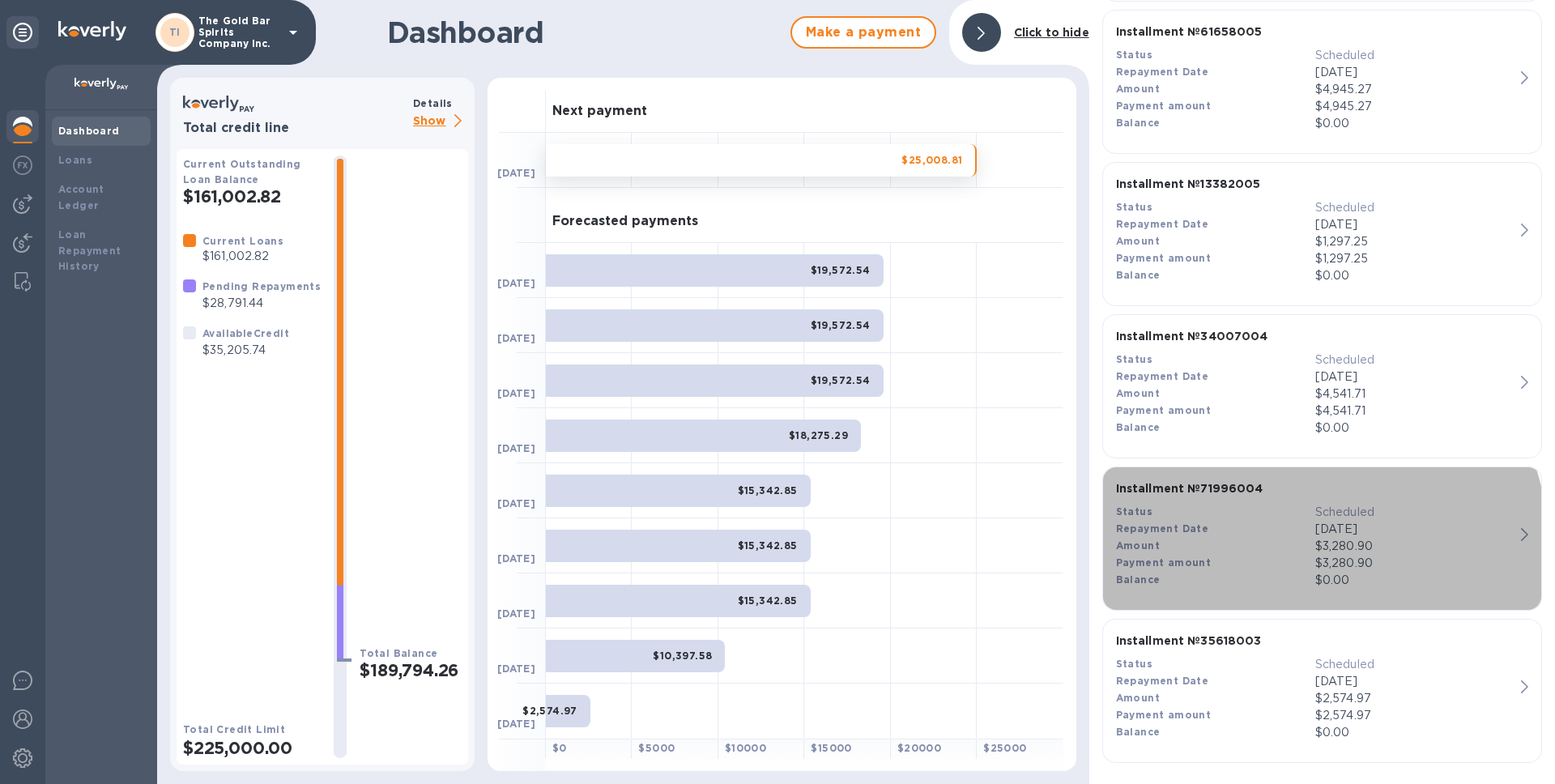
click at [1244, 559] on div "Payment amount" at bounding box center [1216, 563] width 199 height 17
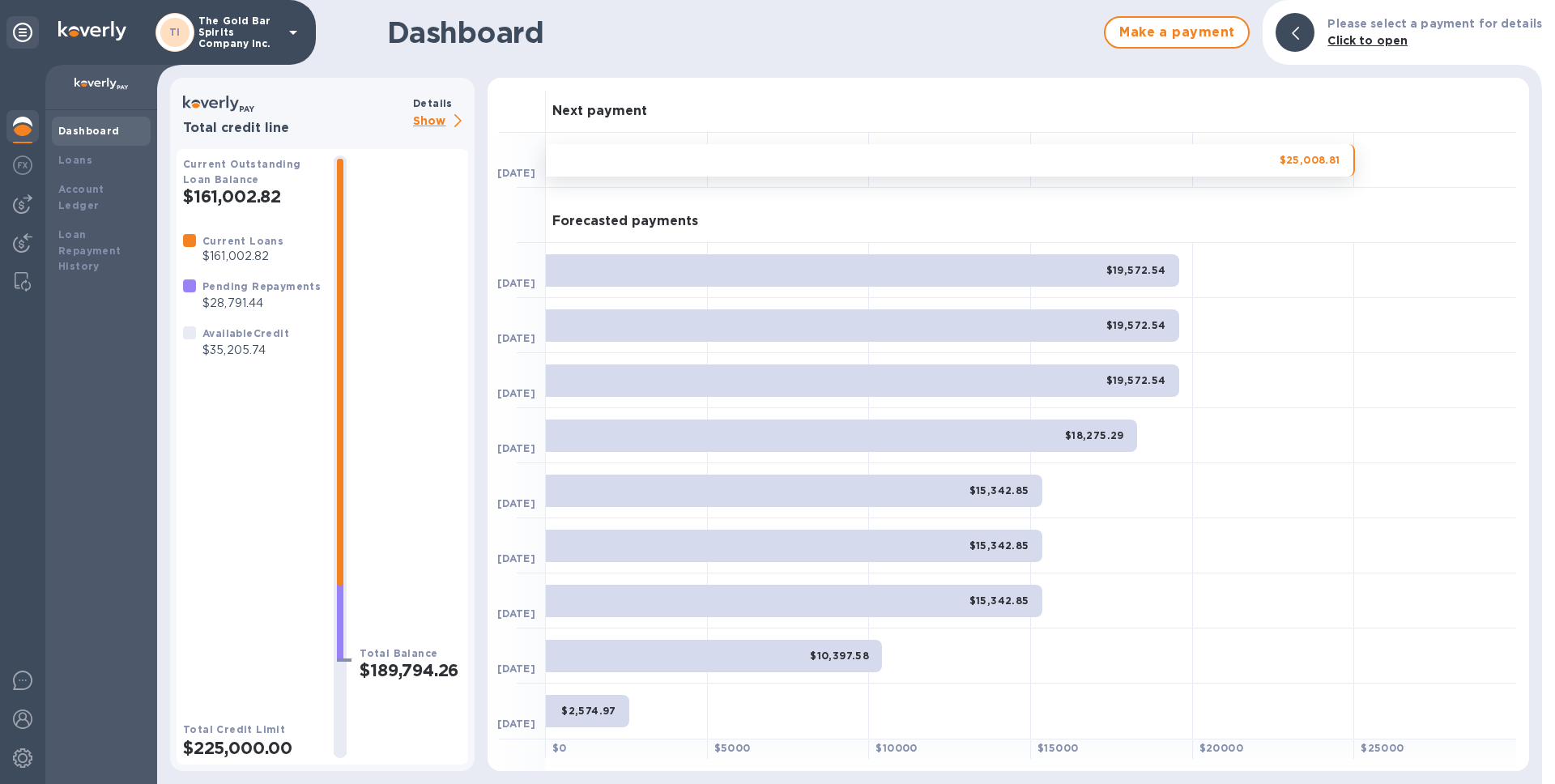
drag, startPoint x: 899, startPoint y: 178, endPoint x: 900, endPoint y: 170, distance: 8.1
click at [899, 176] on div "$25,008.81" at bounding box center [1031, 161] width 971 height 55
drag, startPoint x: 903, startPoint y: 162, endPoint x: 898, endPoint y: 171, distance: 10.3
click at [903, 162] on div "$25,008.81" at bounding box center [950, 160] width 809 height 32
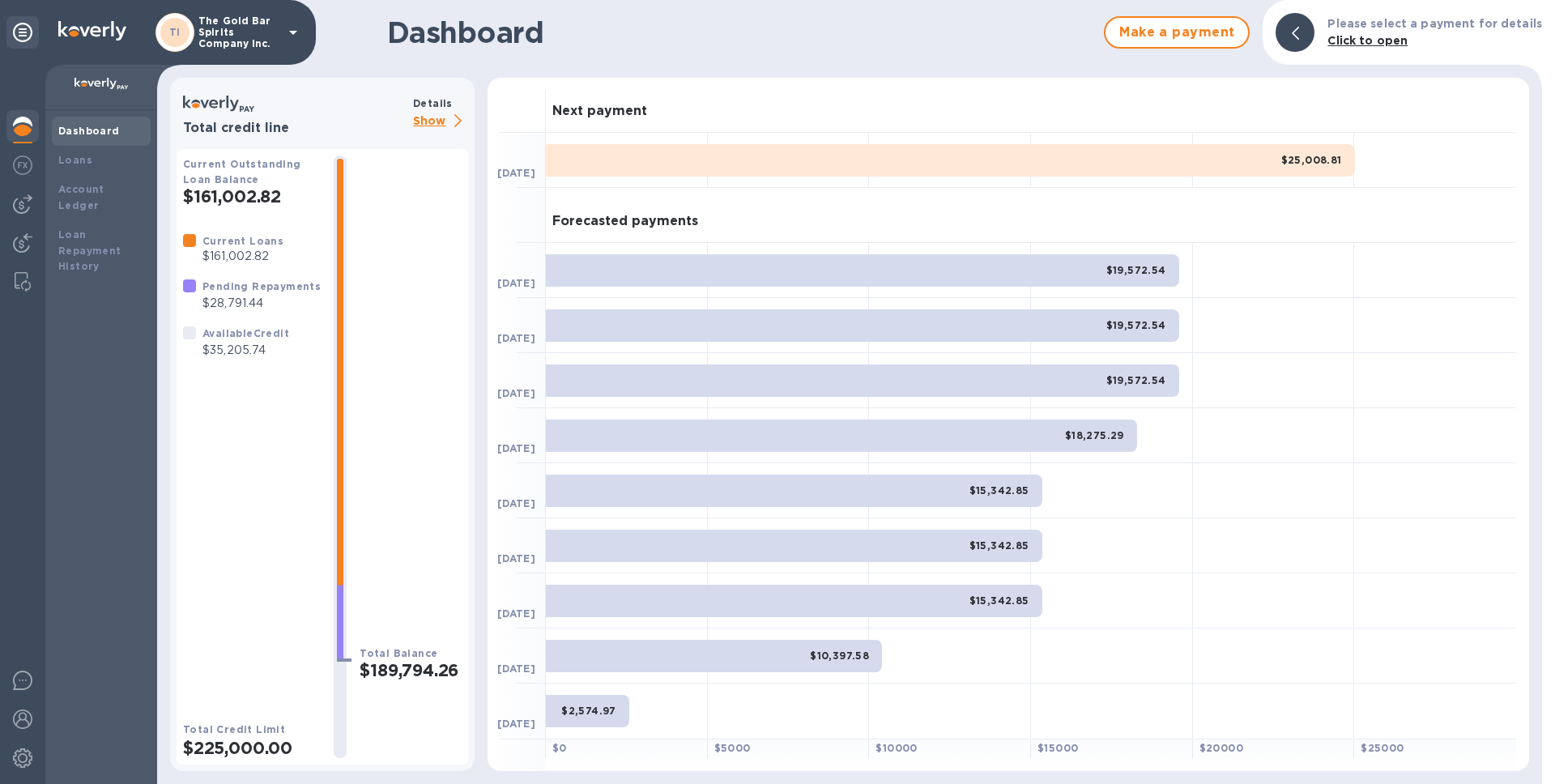
click at [971, 162] on div "$25,008.81" at bounding box center [950, 160] width 809 height 32
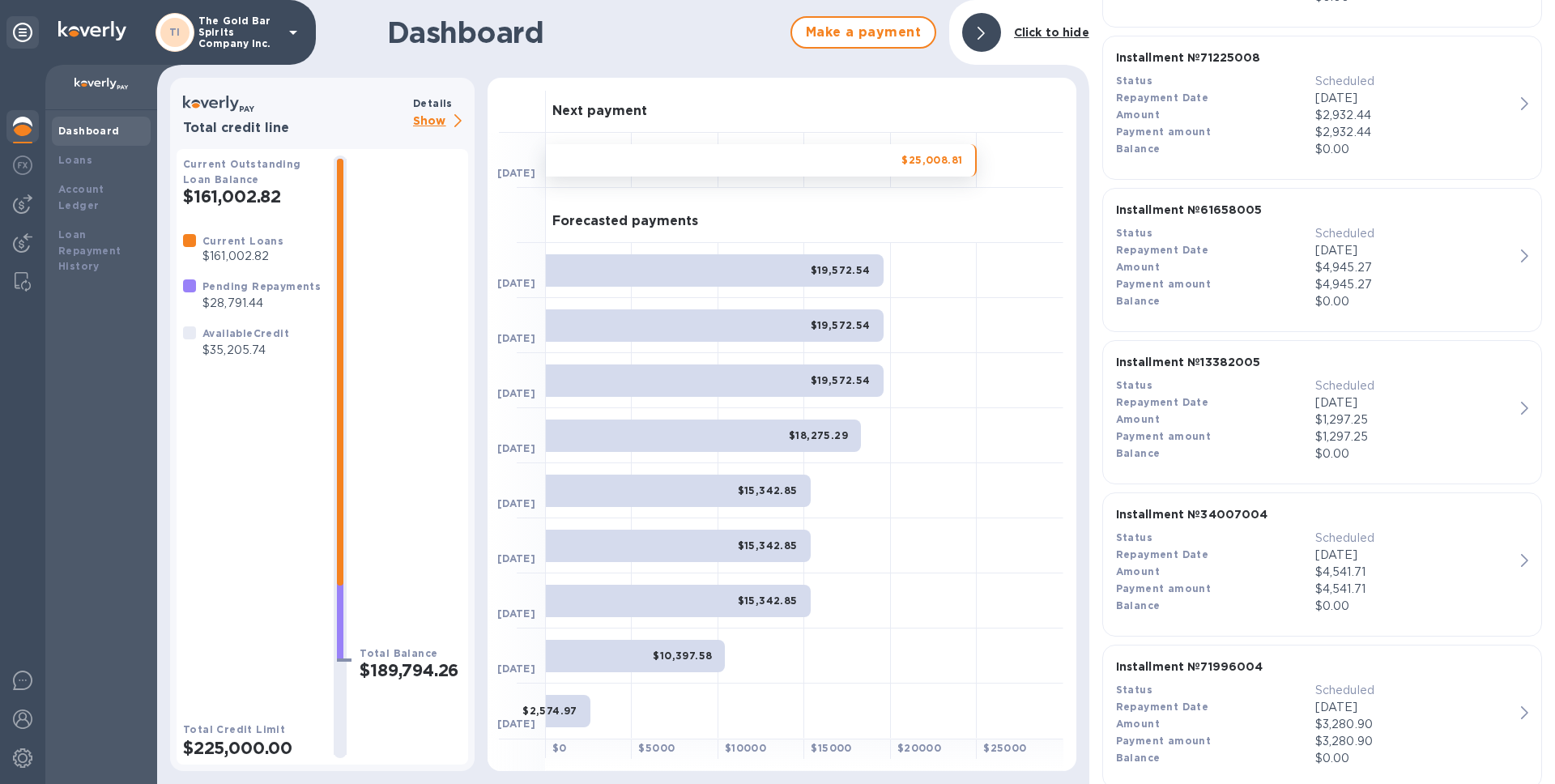
scroll to position [851, 0]
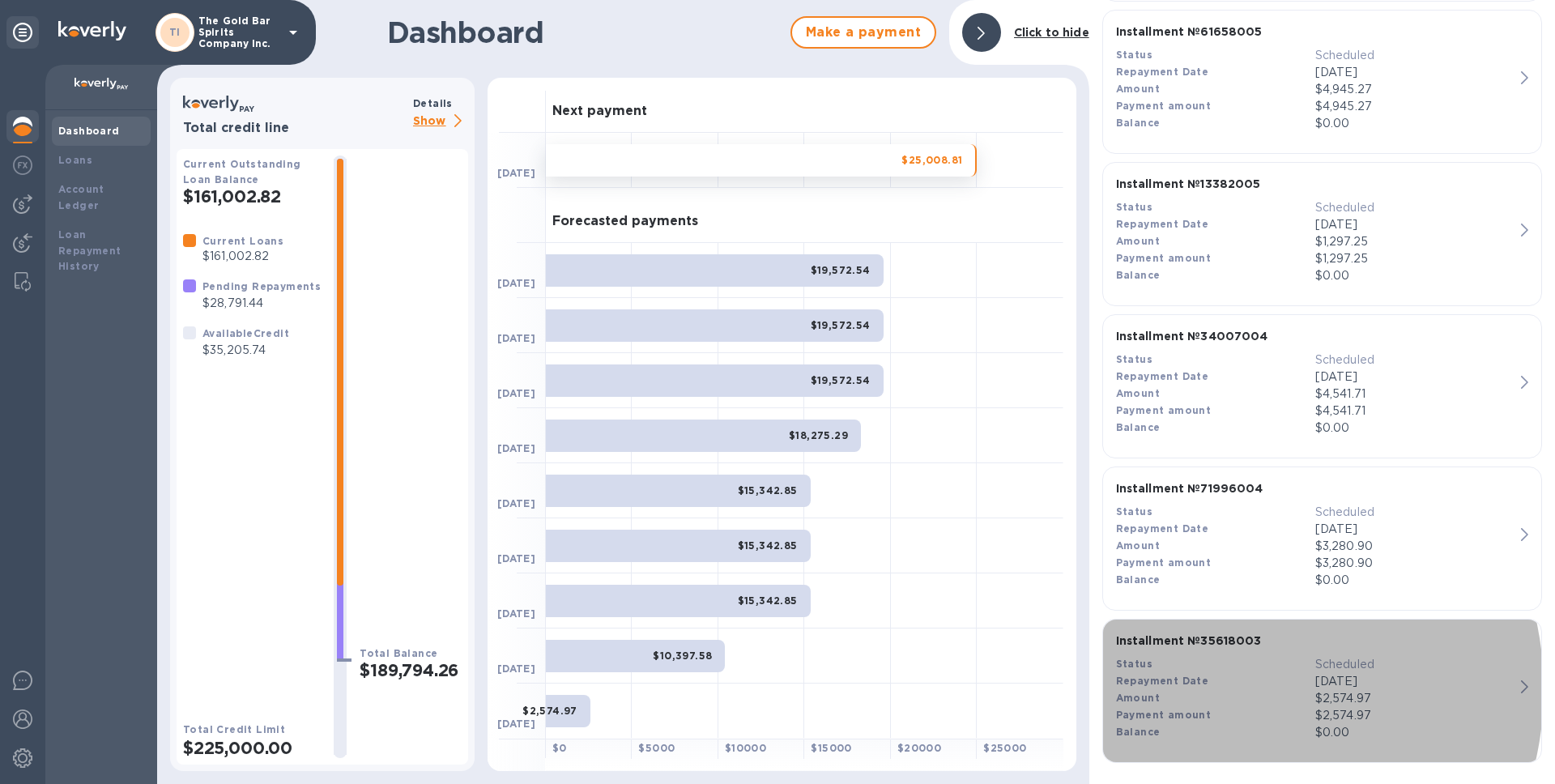
click at [1223, 690] on div "Amount" at bounding box center [1216, 698] width 199 height 17
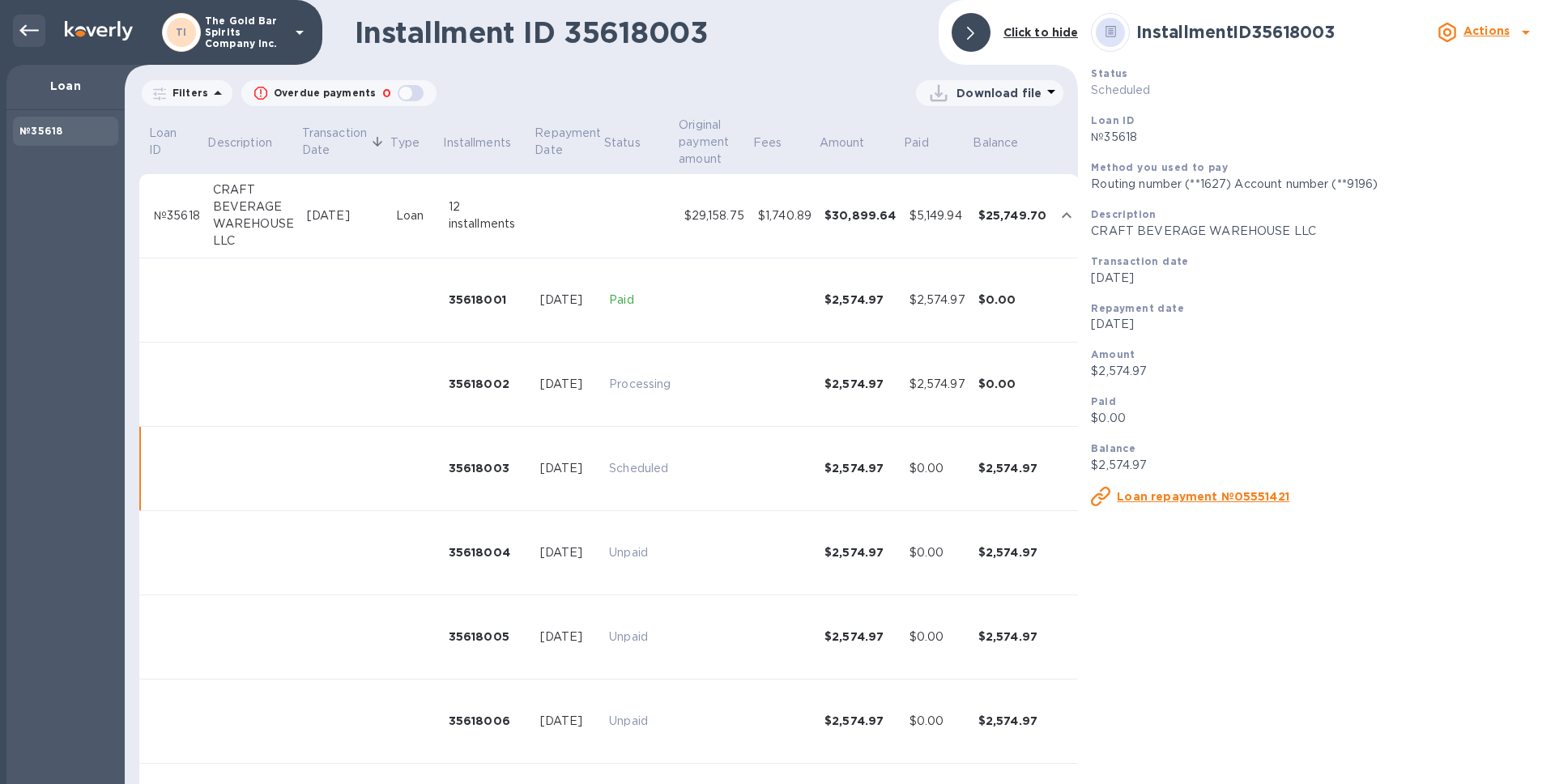
click at [36, 32] on icon at bounding box center [29, 31] width 20 height 20
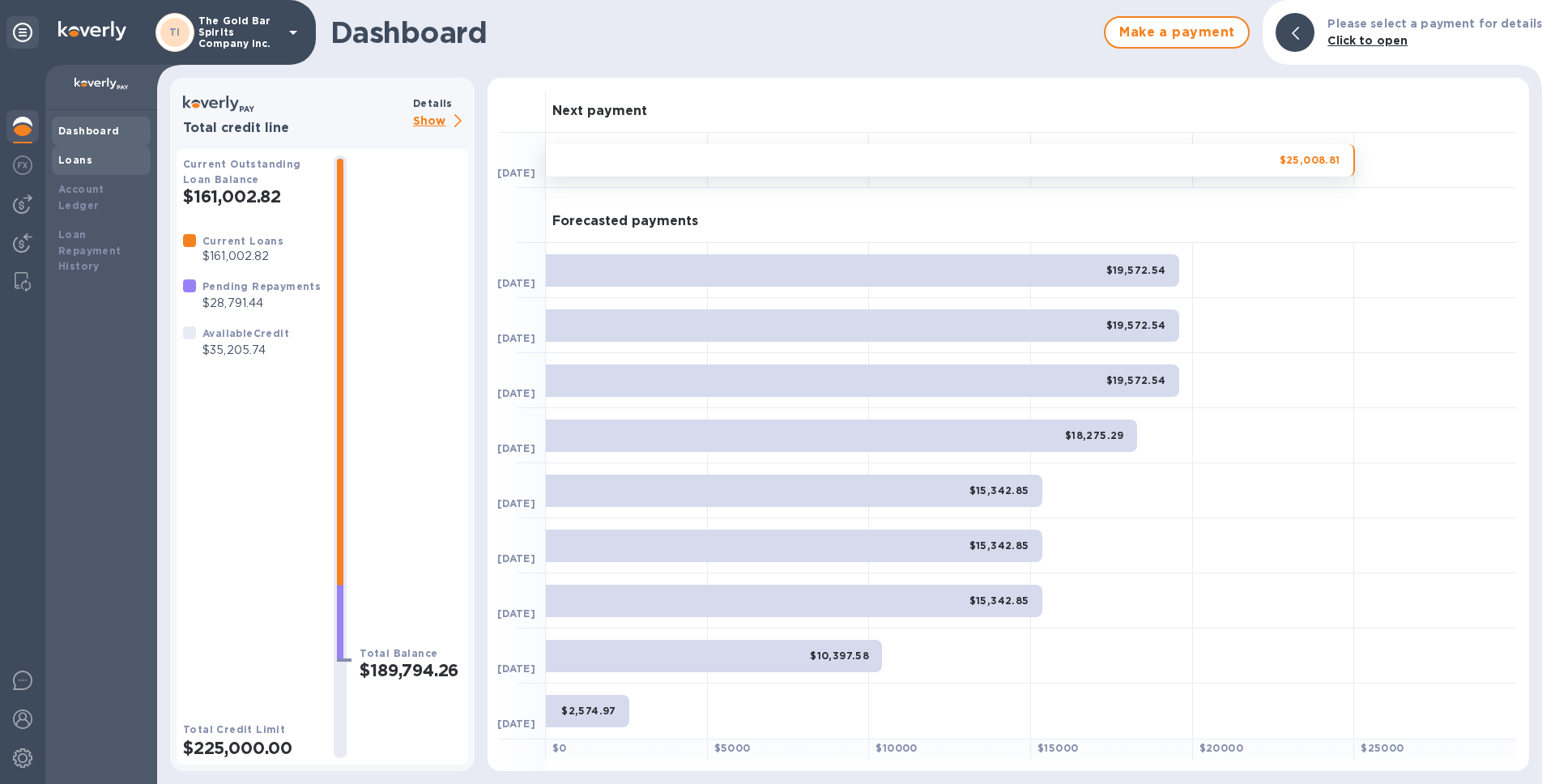
click at [87, 162] on b "Loans" at bounding box center [75, 160] width 34 height 12
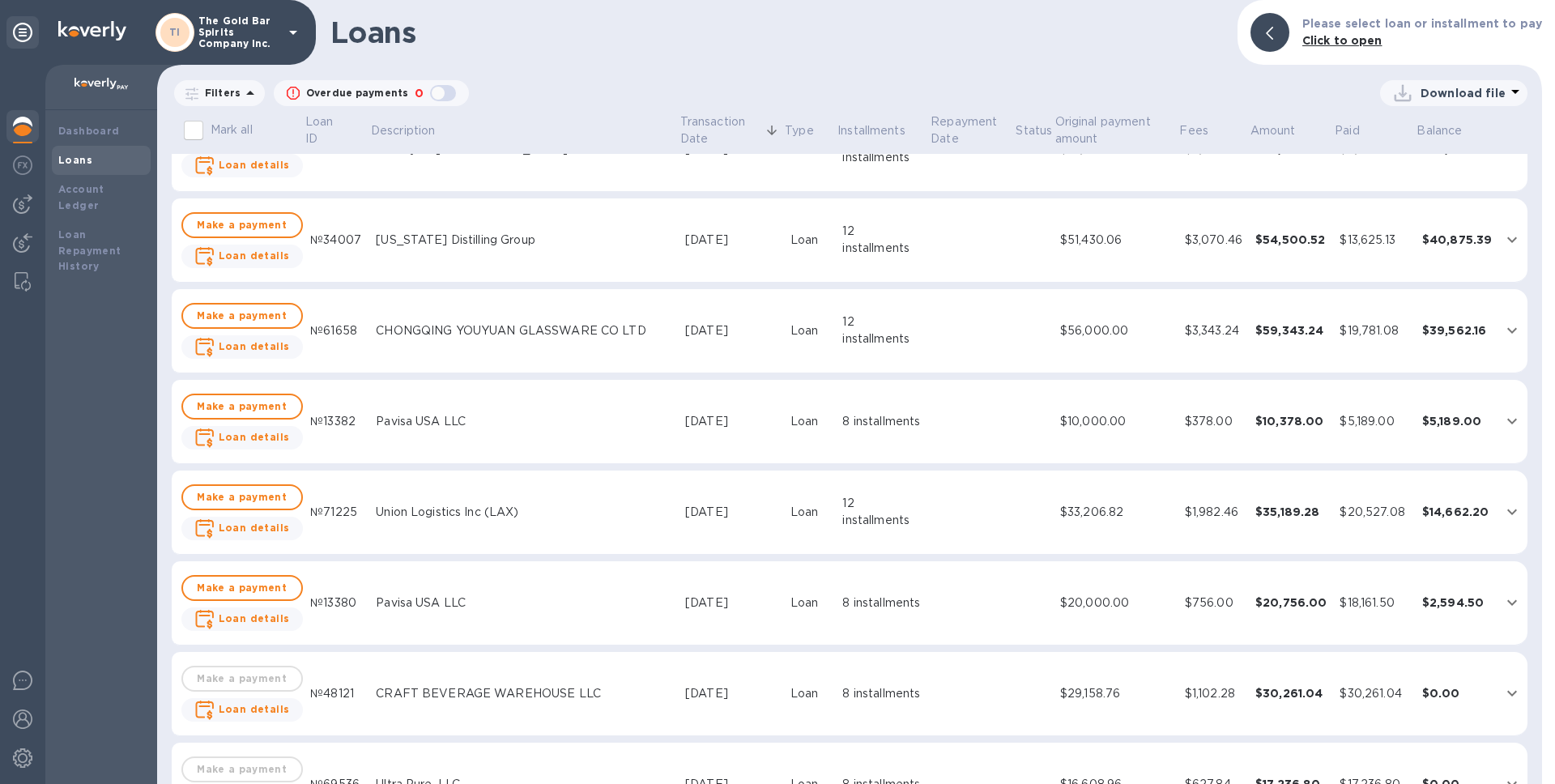
scroll to position [144, 0]
